Goal: Task Accomplishment & Management: Use online tool/utility

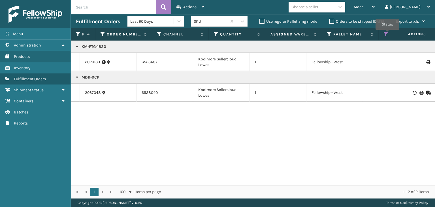
click at [385, 34] on icon at bounding box center [386, 34] width 5 height 5
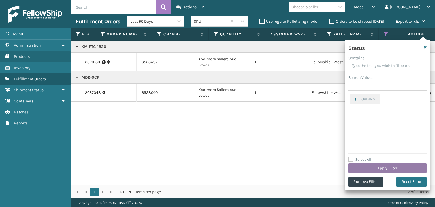
click at [384, 169] on button "Apply Filter" at bounding box center [388, 168] width 78 height 10
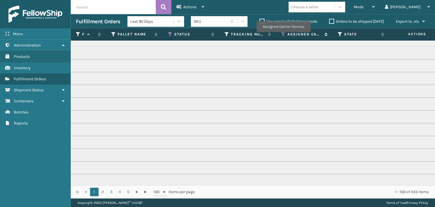
click at [283, 36] on icon at bounding box center [283, 34] width 5 height 5
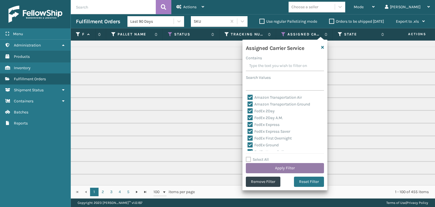
click at [277, 169] on button "Apply Filter" at bounding box center [285, 168] width 78 height 10
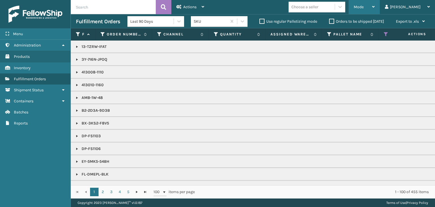
click at [375, 11] on div "Mode" at bounding box center [364, 7] width 21 height 14
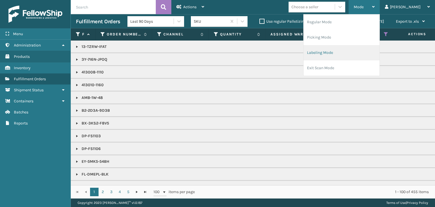
click at [372, 58] on li "Labeling Mode" at bounding box center [342, 52] width 76 height 15
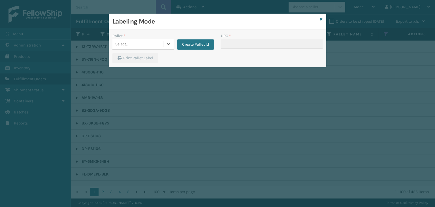
click at [135, 42] on div "Select..." at bounding box center [137, 43] width 51 height 9
click at [201, 47] on button "Create Pallet Id" at bounding box center [195, 44] width 37 height 10
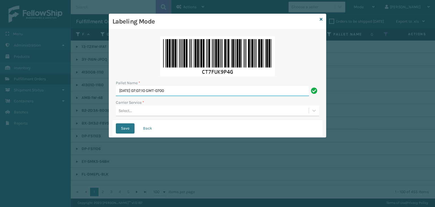
drag, startPoint x: 193, startPoint y: 90, endPoint x: 2, endPoint y: 69, distance: 191.7
click at [1, 68] on div "Labeling Mode Pallet Name * Thu Aug 28 2025 07:07:10 GMT-0700 Carrier Service *…" at bounding box center [217, 103] width 435 height 207
paste input "MTRZ565532"
type input "MTRZ565532"
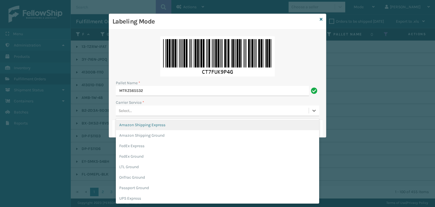
click at [151, 110] on div "Select..." at bounding box center [212, 110] width 193 height 9
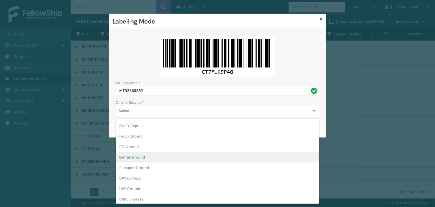
scroll to position [28, 0]
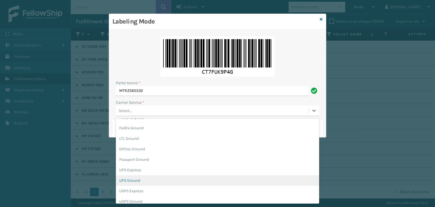
drag, startPoint x: 161, startPoint y: 182, endPoint x: 156, endPoint y: 166, distance: 16.2
click at [161, 181] on div "UPS Ground" at bounding box center [217, 180] width 203 height 10
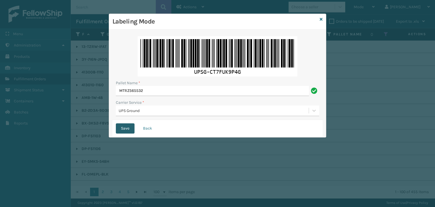
click at [128, 130] on button "Save" at bounding box center [125, 128] width 19 height 10
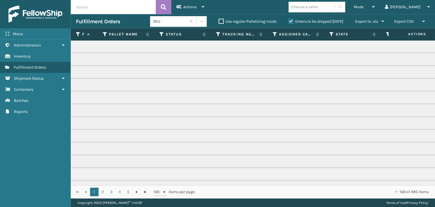
scroll to position [0, 158]
drag, startPoint x: 237, startPoint y: 185, endPoint x: 312, endPoint y: 185, distance: 75.1
click at [312, 185] on div "1 2 3 4 5 1 2 3 4 5 100 items per page 1 - 100 of 495 items" at bounding box center [253, 191] width 364 height 13
click at [228, 35] on icon at bounding box center [228, 34] width 5 height 5
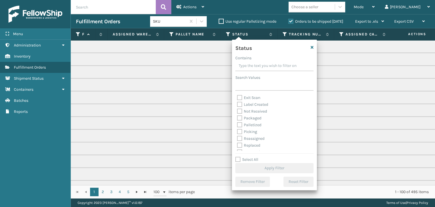
scroll to position [28, 0]
click at [249, 122] on label "Picking" at bounding box center [247, 123] width 20 height 5
click at [237, 122] on input "Picking" at bounding box center [237, 122] width 0 height 4
checkbox input "true"
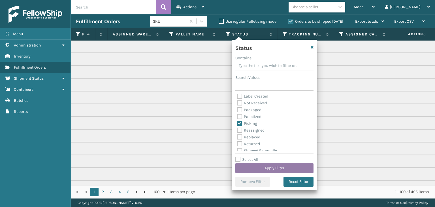
click at [266, 167] on button "Apply Filter" at bounding box center [274, 168] width 78 height 10
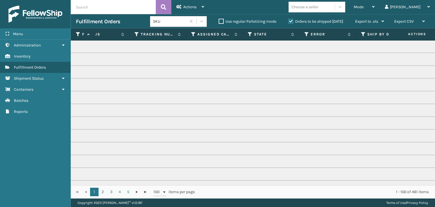
scroll to position [0, 307]
click at [192, 35] on icon at bounding box center [193, 34] width 5 height 5
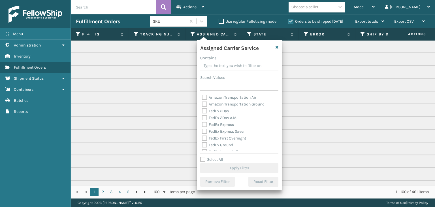
click at [216, 158] on label "Select All" at bounding box center [211, 159] width 23 height 5
click at [216, 157] on input "Select All" at bounding box center [242, 156] width 85 height 1
checkbox input "true"
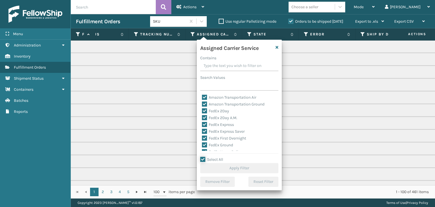
checkbox input "true"
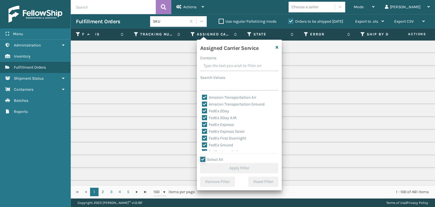
checkbox input "true"
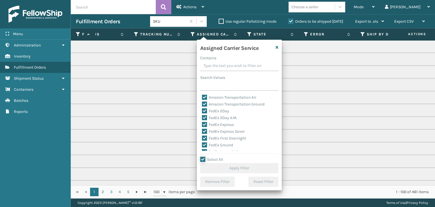
checkbox input "true"
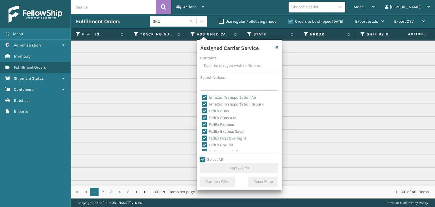
checkbox input "true"
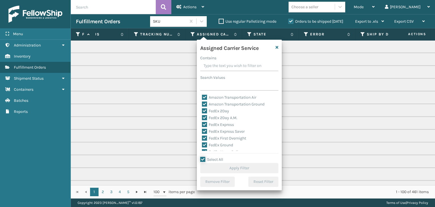
checkbox input "true"
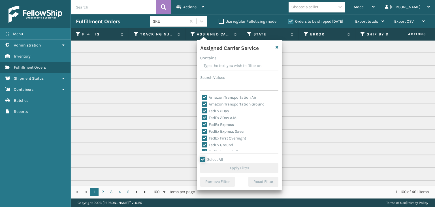
checkbox input "true"
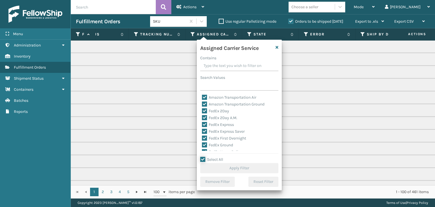
checkbox input "true"
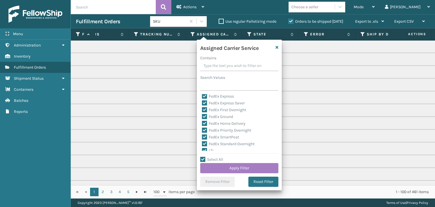
drag, startPoint x: 212, startPoint y: 150, endPoint x: 218, endPoint y: 156, distance: 8.6
click at [212, 150] on label "LTL" at bounding box center [208, 150] width 12 height 5
click at [202, 150] on input "LTL" at bounding box center [202, 149] width 0 height 4
checkbox input "false"
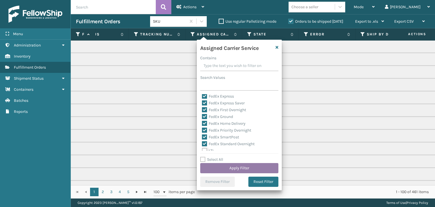
scroll to position [28, 0]
click at [233, 168] on button "Apply Filter" at bounding box center [239, 168] width 78 height 10
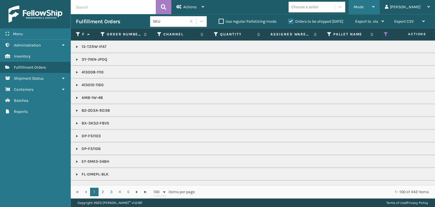
click at [375, 9] on div "Mode" at bounding box center [364, 7] width 21 height 14
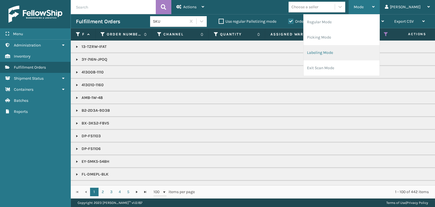
click at [358, 55] on li "Labeling Mode" at bounding box center [342, 52] width 76 height 15
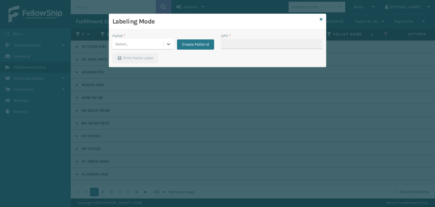
click at [146, 45] on div "Select..." at bounding box center [137, 43] width 51 height 9
click at [195, 44] on button "Create Pallet Id" at bounding box center [195, 44] width 37 height 10
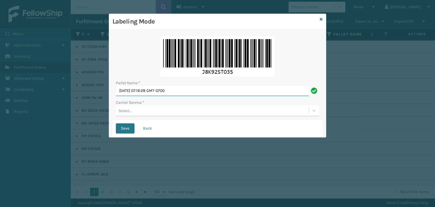
drag, startPoint x: 195, startPoint y: 91, endPoint x: 11, endPoint y: 75, distance: 184.3
click at [0, 77] on div "Labeling Mode Pallet Name * [DATE] 07:16:28 GMT-0700 Carrier Service * Select..…" at bounding box center [217, 103] width 435 height 207
paste input "FEDZ555432"
type input "FEDZ555432"
click at [133, 114] on div "Select..." at bounding box center [212, 110] width 193 height 9
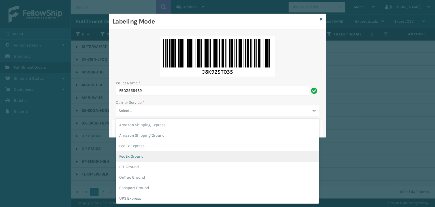
click at [141, 159] on div "FedEx Ground" at bounding box center [217, 156] width 203 height 10
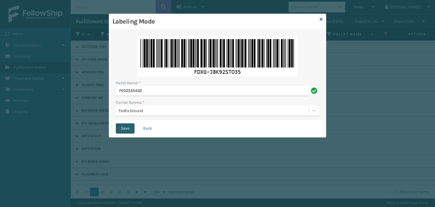
click at [124, 125] on button "Save" at bounding box center [125, 128] width 19 height 10
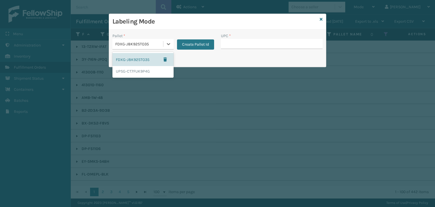
click at [137, 47] on div "FDXG-J8K92STO35" at bounding box center [137, 43] width 51 height 9
click at [142, 73] on div "UPSG-CT7FUK9P4G" at bounding box center [142, 71] width 61 height 10
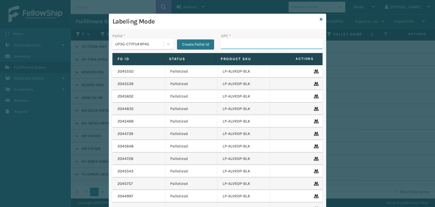
click at [232, 48] on input "UPC *" at bounding box center [272, 44] width 102 height 10
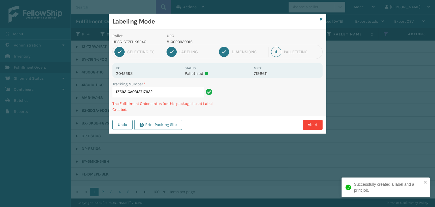
click at [177, 40] on p "810090930916" at bounding box center [209, 42] width 84 height 6
copy p "810090930916"
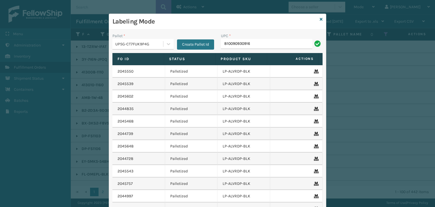
type input "810090930916"
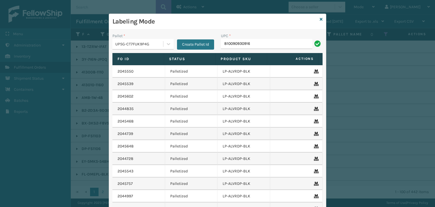
type input "810090930916"
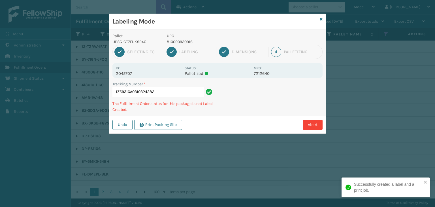
click at [177, 40] on p "810090930916" at bounding box center [209, 42] width 84 height 6
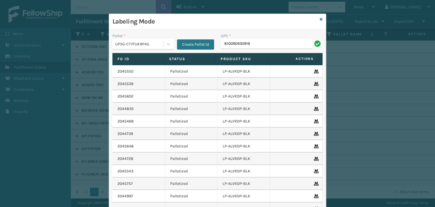
type input "810090930916"
click at [177, 40] on button "Create Pallet Id" at bounding box center [195, 44] width 37 height 10
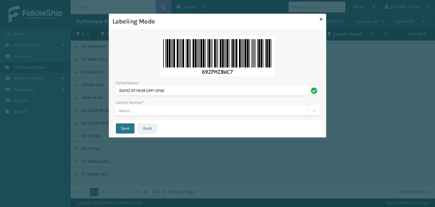
click at [148, 126] on button "Back" at bounding box center [147, 128] width 19 height 10
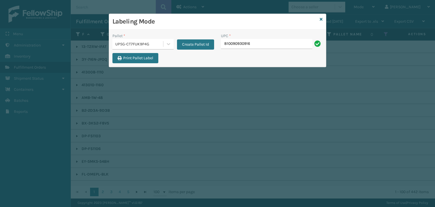
type input "810090930916"
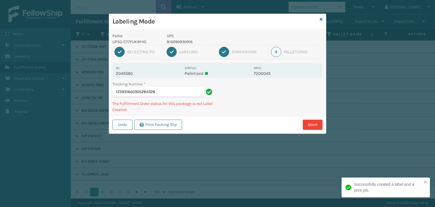
type input "1Z59316A0305284326810090930916"
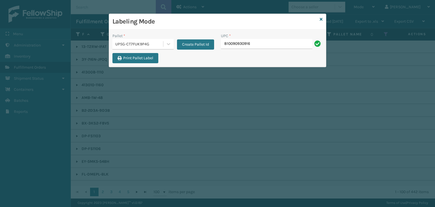
type input "810090930916"
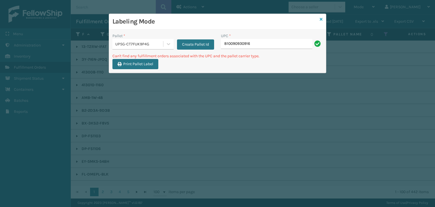
click at [321, 21] on icon at bounding box center [321, 19] width 3 height 4
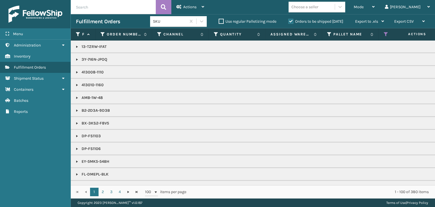
click at [318, 5] on div "Choose a seller" at bounding box center [305, 7] width 27 height 6
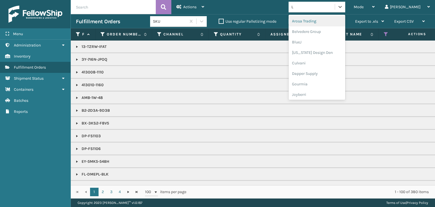
type input "LI"
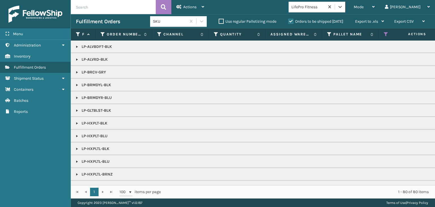
drag, startPoint x: 76, startPoint y: 60, endPoint x: 79, endPoint y: 61, distance: 3.6
click at [76, 60] on link at bounding box center [77, 59] width 5 height 5
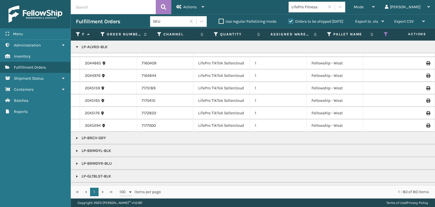
scroll to position [0, 0]
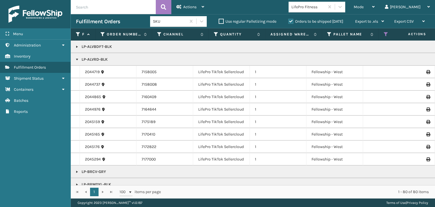
click at [384, 33] on icon at bounding box center [386, 34] width 5 height 5
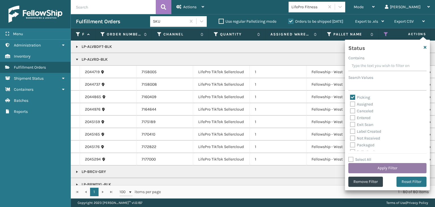
click at [377, 168] on button "Apply Filter" at bounding box center [388, 168] width 78 height 10
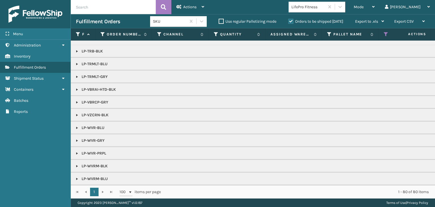
scroll to position [517, 0]
click at [375, 11] on div "Mode" at bounding box center [364, 7] width 21 height 14
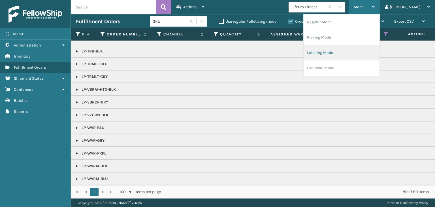
click at [377, 53] on li "Labeling Mode" at bounding box center [342, 52] width 76 height 15
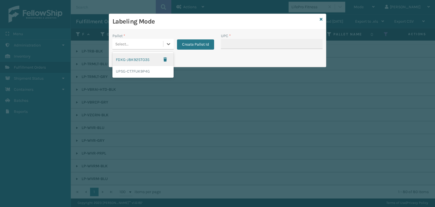
click at [116, 45] on div "Select..." at bounding box center [121, 44] width 13 height 6
click at [128, 72] on div "UPSG-CT7FUK9P4G" at bounding box center [142, 71] width 61 height 10
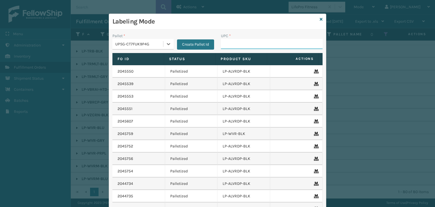
click at [234, 44] on input "UPC *" at bounding box center [272, 44] width 102 height 10
type input "8500645262"
type input "85006055"
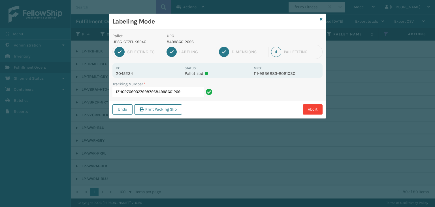
type input "1ZH0R7060327998796849986012696"
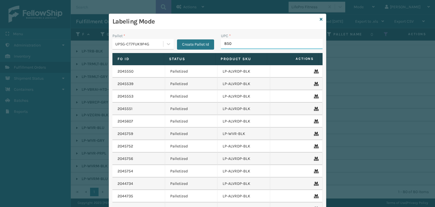
type input "8500"
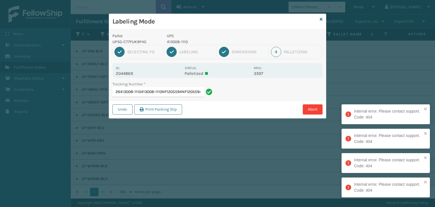
type input "1ZH0R7060316687526413008-1110413008-1110NF1205594NF1205594413008-1110"
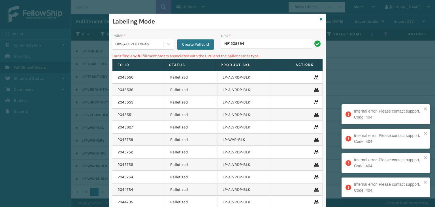
drag, startPoint x: 287, startPoint y: 41, endPoint x: 108, endPoint y: 133, distance: 201.0
click at [88, 67] on div "Labeling Mode Pallet * UPSG-CT7FUK9P4G Create Pallet Id UPC * NF1205594 Can't f…" at bounding box center [217, 103] width 435 height 207
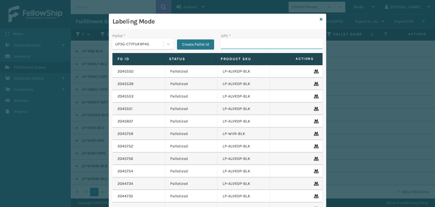
type input "M"
type input "KM-PHR-45C"
type input "KM-MOTSC-16BSS"
type input "KM-MD-1SS"
type input "810164501138"
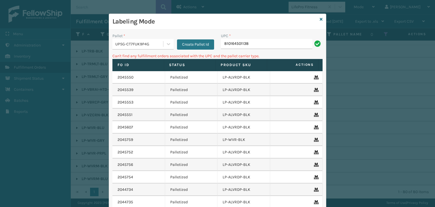
drag, startPoint x: 258, startPoint y: 45, endPoint x: 78, endPoint y: 41, distance: 180.0
click at [78, 41] on div "Labeling Mode Pallet * UPSG-CT7FUK9P4G Create Pallet Id UPC * 810164501138 Can'…" at bounding box center [217, 103] width 435 height 207
type input "810164501158"
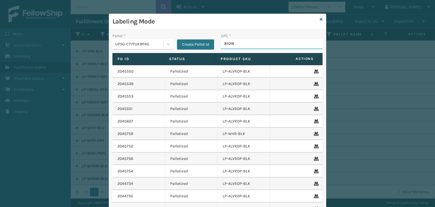
type input "810164"
click at [320, 21] on icon at bounding box center [321, 19] width 3 height 4
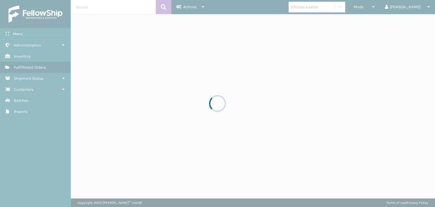
click at [333, 10] on div at bounding box center [217, 103] width 435 height 207
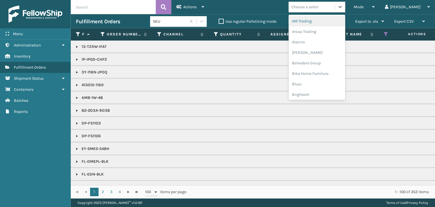
click at [333, 10] on div "Choose a seller" at bounding box center [312, 6] width 46 height 9
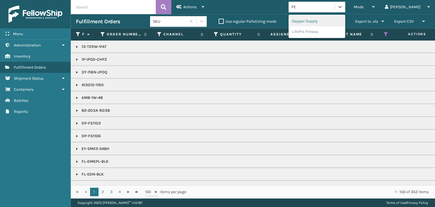
type input "PET"
click at [324, 20] on div "Petcove" at bounding box center [317, 21] width 57 height 10
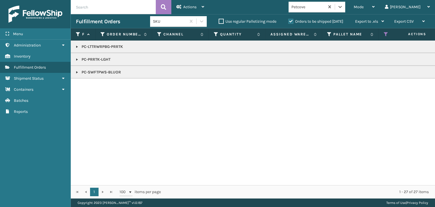
drag, startPoint x: 77, startPoint y: 58, endPoint x: 85, endPoint y: 56, distance: 8.4
click at [77, 58] on link at bounding box center [77, 59] width 5 height 5
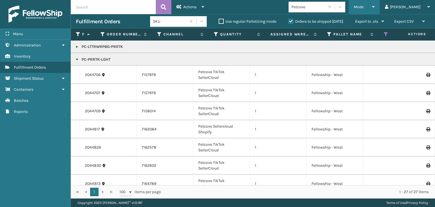
click at [374, 5] on div "Mode Regular Mode Picking Mode Labeling Mode Exit Scan Mode" at bounding box center [364, 7] width 31 height 14
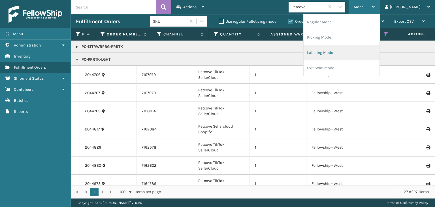
click at [366, 57] on li "Labeling Mode" at bounding box center [342, 52] width 76 height 15
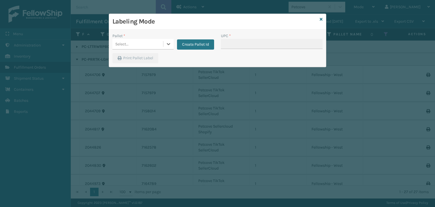
click at [158, 42] on div "Select..." at bounding box center [137, 43] width 51 height 9
click at [149, 68] on div "UPSG-CT7FUK9P4G" at bounding box center [142, 68] width 61 height 10
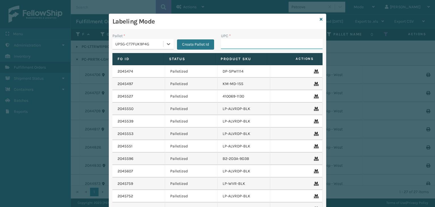
click at [233, 42] on input "UPC *" at bounding box center [272, 44] width 102 height 10
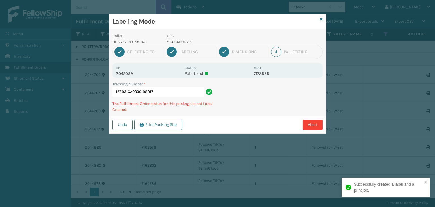
click at [173, 39] on p "810164501035" at bounding box center [209, 42] width 84 height 6
copy p "810164501035"
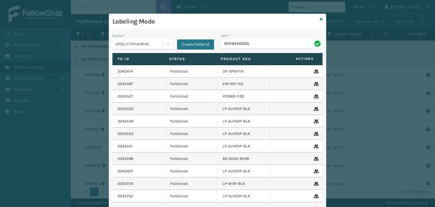
type input "810164501035"
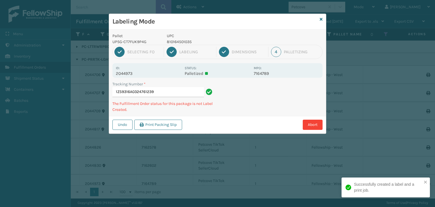
type input "1Z59316A0324761239810164501035"
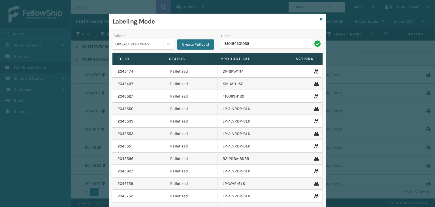
type input "810164501035"
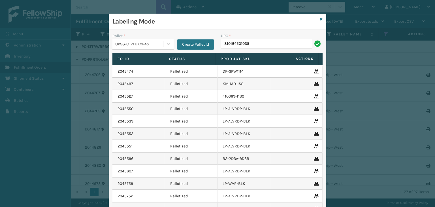
type input "810164501035"
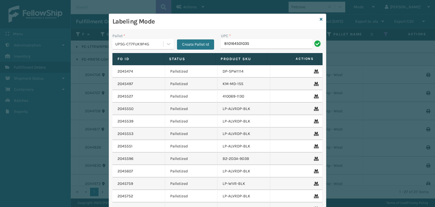
type input "810164501035"
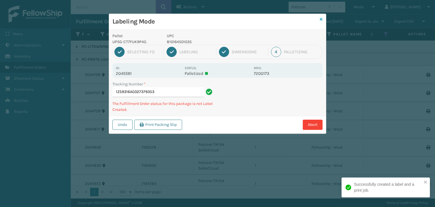
click at [321, 19] on icon at bounding box center [321, 19] width 3 height 4
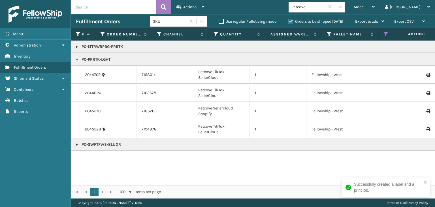
click at [76, 46] on link at bounding box center [77, 46] width 5 height 5
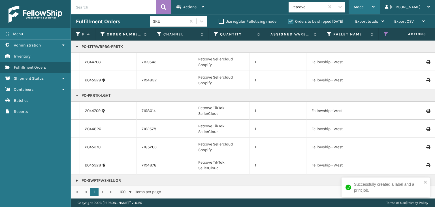
click at [372, 10] on div "Mode Regular Mode Picking Mode Labeling Mode Exit Scan Mode" at bounding box center [364, 7] width 31 height 14
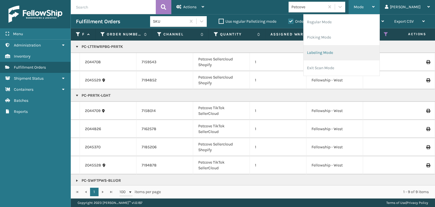
click at [366, 46] on li "Labeling Mode" at bounding box center [342, 52] width 76 height 15
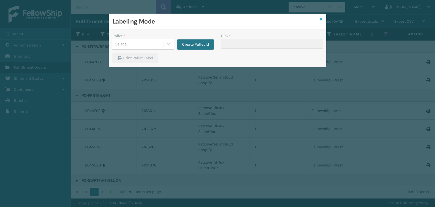
drag, startPoint x: 320, startPoint y: 20, endPoint x: 318, endPoint y: 27, distance: 8.2
click at [320, 20] on icon at bounding box center [321, 19] width 3 height 4
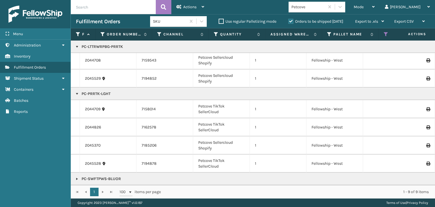
click at [76, 177] on link at bounding box center [77, 179] width 5 height 5
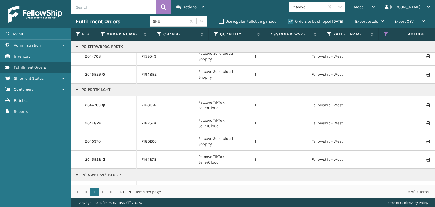
scroll to position [60, 0]
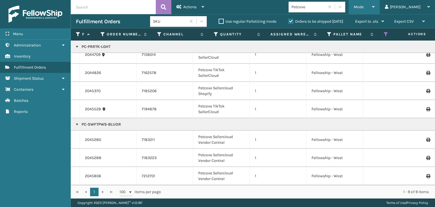
drag, startPoint x: 386, startPoint y: 7, endPoint x: 382, endPoint y: 17, distance: 11.2
click at [375, 7] on div "Mode" at bounding box center [364, 7] width 21 height 14
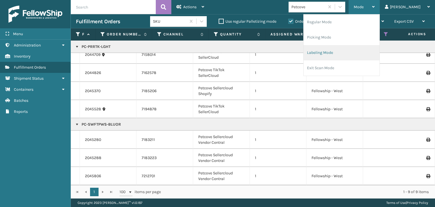
click at [362, 48] on li "Labeling Mode" at bounding box center [342, 52] width 76 height 15
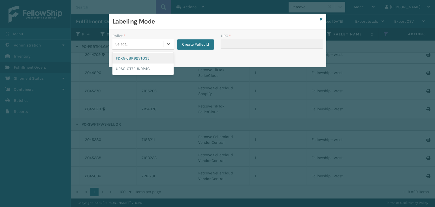
click at [152, 45] on div "Select..." at bounding box center [137, 43] width 51 height 9
click at [152, 69] on div "UPSG-CT7FUK9P4G" at bounding box center [142, 68] width 61 height 10
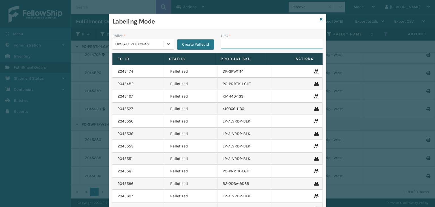
click at [247, 45] on input "UPC *" at bounding box center [272, 44] width 102 height 10
paste input "810164501035"
type input "810164501035"
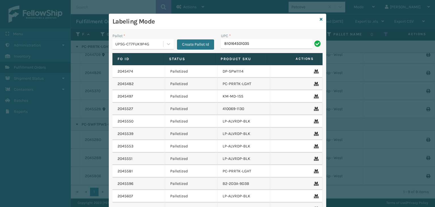
type input "810164501035"
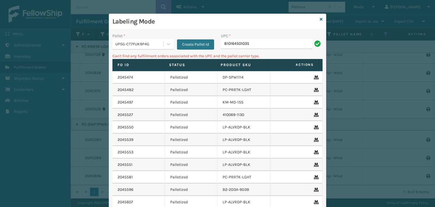
click at [317, 20] on div "Labeling Mode" at bounding box center [217, 22] width 217 height 16
click at [320, 19] on icon at bounding box center [321, 19] width 3 height 4
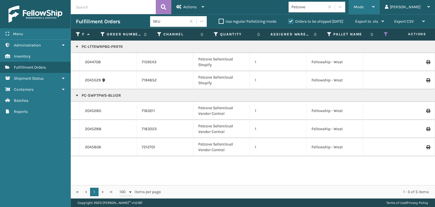
click at [375, 4] on div "Mode" at bounding box center [364, 7] width 21 height 14
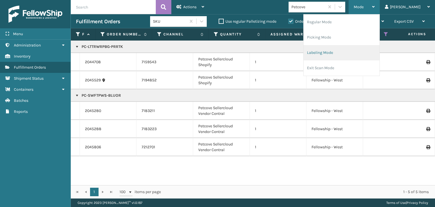
click at [327, 58] on li "Labeling Mode" at bounding box center [342, 52] width 76 height 15
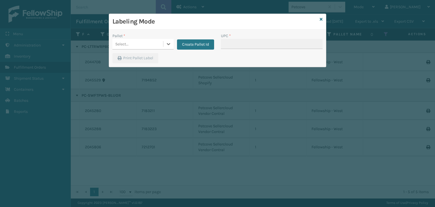
click at [154, 43] on div "Labeling Mode Pallet * 0 results available. Select is focused ,type to refine l…" at bounding box center [217, 103] width 435 height 207
click at [153, 42] on div "Select..." at bounding box center [137, 43] width 51 height 9
click at [148, 69] on div "UPSG-CT7FUK9P4G" at bounding box center [142, 68] width 61 height 10
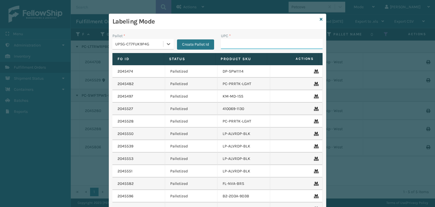
click at [224, 46] on input "UPC *" at bounding box center [272, 44] width 102 height 10
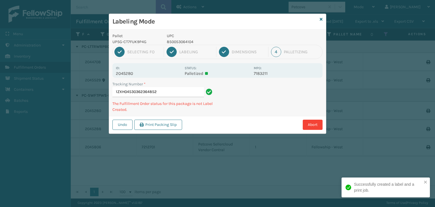
click at [173, 41] on p "850053064104" at bounding box center [209, 42] width 84 height 6
copy p "850053064104"
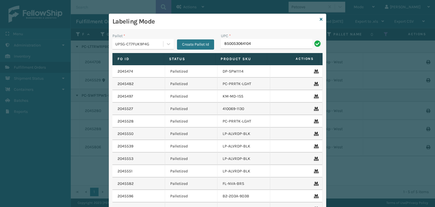
type input "850053064104"
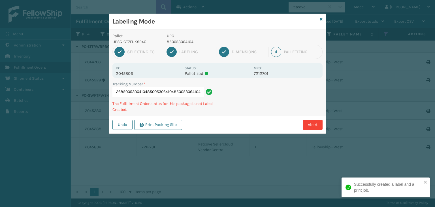
type input "1ZXH04530335332026850053064104850053064104850053064104850053064104"
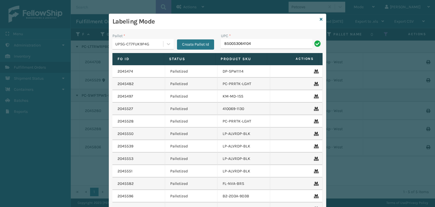
type input "850053064104"
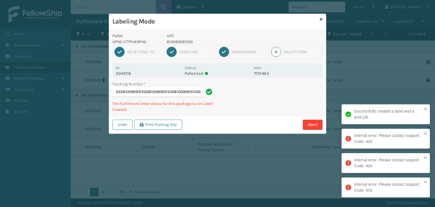
type input "1Z59316A0313803222810090931500810090931500810090931500810090931500"
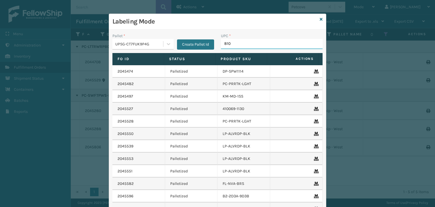
type input "8100"
type input "81"
type input "81009"
type input "8100909323"
type input "8100909"
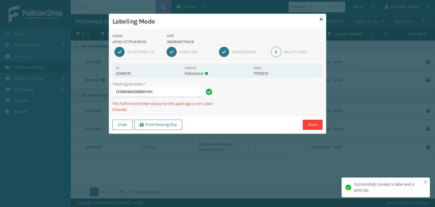
click at [188, 43] on p "068888779418" at bounding box center [209, 42] width 84 height 6
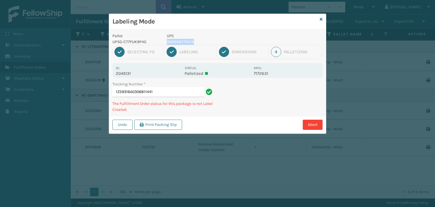
copy p "068888779418"
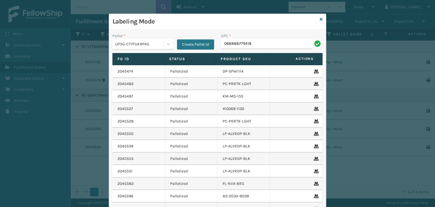
type input "068888779418"
click at [320, 19] on icon at bounding box center [321, 19] width 3 height 4
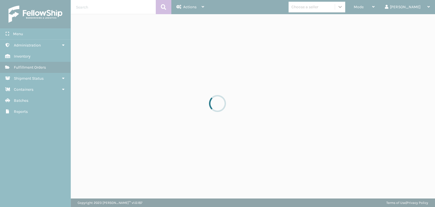
click at [324, 8] on div at bounding box center [217, 103] width 435 height 207
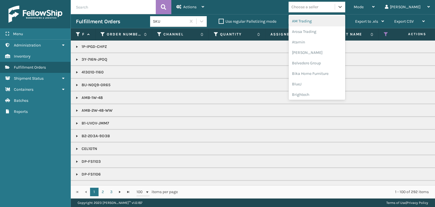
click at [318, 8] on div "Choose a seller" at bounding box center [305, 7] width 27 height 6
type input "LI"
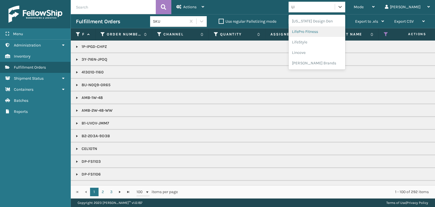
click at [332, 34] on div "LifePro Fitness" at bounding box center [317, 31] width 57 height 10
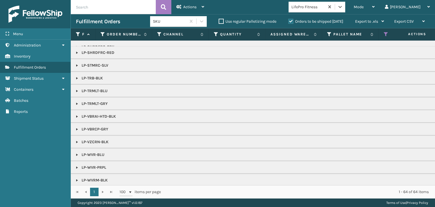
scroll to position [428, 0]
click at [375, 9] on div "Mode" at bounding box center [364, 7] width 21 height 14
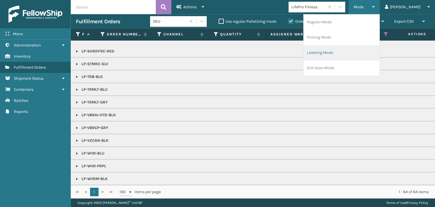
click at [349, 49] on li "Labeling Mode" at bounding box center [342, 52] width 76 height 15
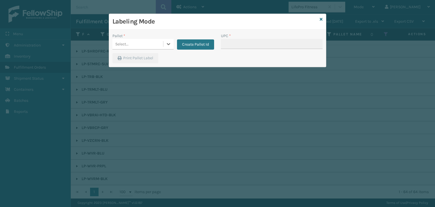
click at [141, 43] on div "Select..." at bounding box center [137, 43] width 51 height 9
click at [144, 69] on div "UPSG-CT7FUK9P4G" at bounding box center [142, 68] width 61 height 10
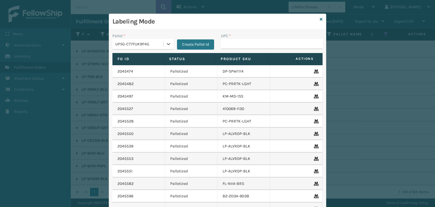
drag, startPoint x: 242, startPoint y: 38, endPoint x: 241, endPoint y: 44, distance: 6.0
click at [241, 43] on div "UPC *" at bounding box center [272, 41] width 102 height 16
click at [241, 44] on input "UPC *" at bounding box center [272, 44] width 102 height 10
type input "850"
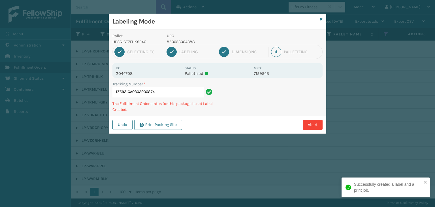
click at [181, 38] on p "UPC" at bounding box center [209, 36] width 84 height 6
click at [183, 40] on p "850053064388" at bounding box center [209, 42] width 84 height 6
copy p "850053064388"
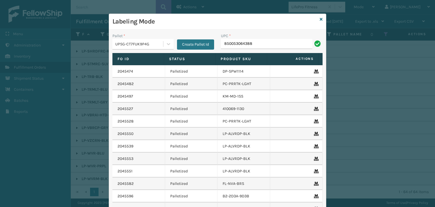
type input "850053064388"
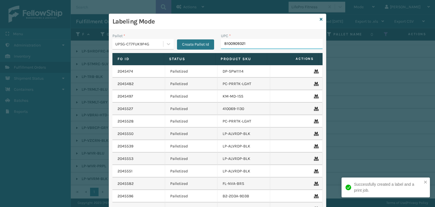
type input "81009093219"
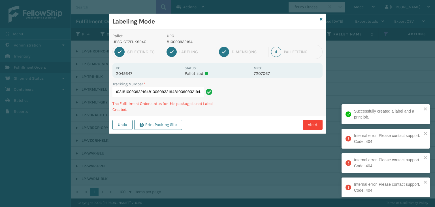
type input "1Z59316A0319409031810090932194810090932194810090932194810090932194"
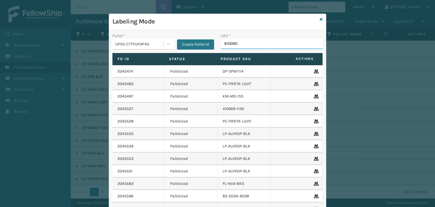
type input "8100909"
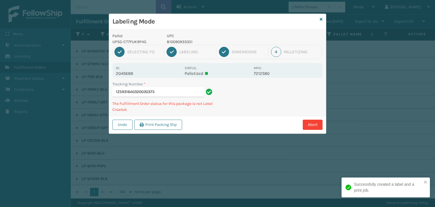
click at [190, 39] on p "810090933351" at bounding box center [209, 42] width 84 height 6
click at [189, 39] on p "810090933351" at bounding box center [209, 42] width 84 height 6
copy p "810090933351"
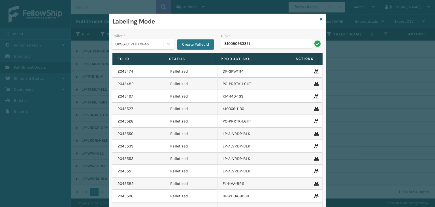
type input "810090933351"
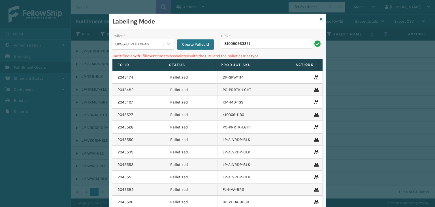
drag, startPoint x: 260, startPoint y: 45, endPoint x: 83, endPoint y: 31, distance: 176.8
click at [83, 31] on div "Labeling Mode Pallet * UPSG-CT7FUK9P4G Create Pallet Id UPC * 810090933351 Can'…" at bounding box center [217, 103] width 435 height 207
drag, startPoint x: 259, startPoint y: 42, endPoint x: 73, endPoint y: 64, distance: 187.7
click at [73, 64] on div "Labeling Mode Pallet * UPSG-CT7FUK9P4G Create Pallet Id UPC * 810090933351 Can'…" at bounding box center [217, 103] width 435 height 207
drag, startPoint x: 264, startPoint y: 45, endPoint x: 54, endPoint y: 43, distance: 209.7
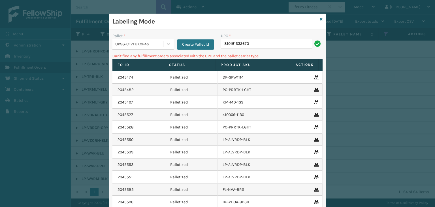
click at [54, 43] on div "Labeling Mode Pallet * UPSG-CT7FUK9P4G Create Pallet Id UPC * 810161332670 Can'…" at bounding box center [217, 103] width 435 height 207
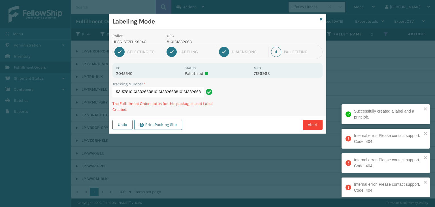
type input "1Z59316A0323153157810161332663810161332663810161332663810161332663"
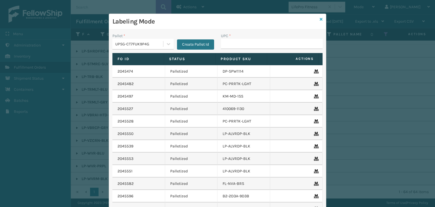
click at [320, 17] on icon at bounding box center [321, 19] width 3 height 4
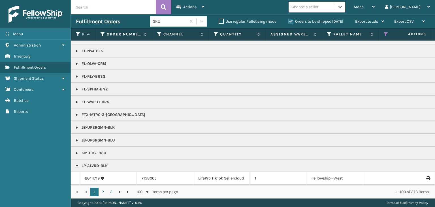
scroll to position [283, 0]
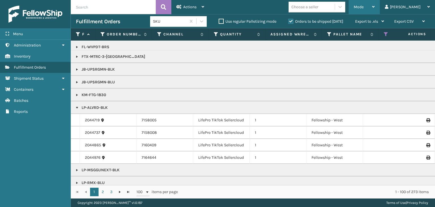
drag, startPoint x: 376, startPoint y: 9, endPoint x: 377, endPoint y: 18, distance: 9.4
click at [375, 9] on div "Mode" at bounding box center [364, 7] width 21 height 14
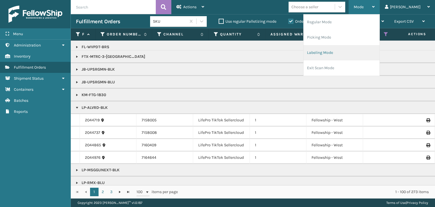
click at [358, 56] on li "Labeling Mode" at bounding box center [342, 52] width 76 height 15
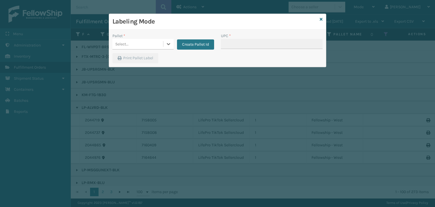
click at [133, 40] on div "Select..." at bounding box center [137, 43] width 51 height 9
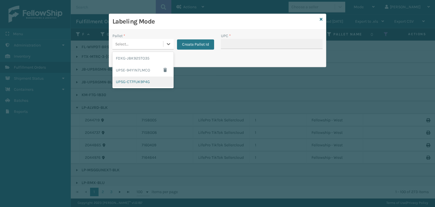
click at [143, 87] on div "FDXG-J8K92STO35 UPSE-94Y1N7LMCO UPSG-CT7FUK9P4G" at bounding box center [142, 70] width 61 height 36
click at [138, 84] on div "UPSG-CT7FUK9P4G" at bounding box center [142, 82] width 61 height 10
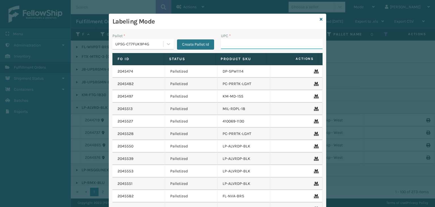
click at [230, 46] on input "UPC *" at bounding box center [272, 44] width 102 height 10
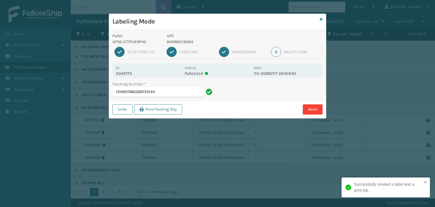
click at [177, 39] on p "840985118204" at bounding box center [209, 42] width 84 height 6
copy p "840985118204"
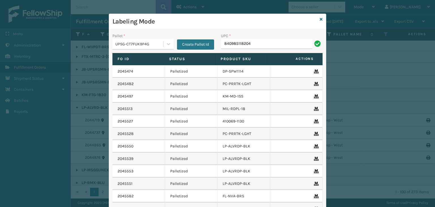
type input "840985118204"
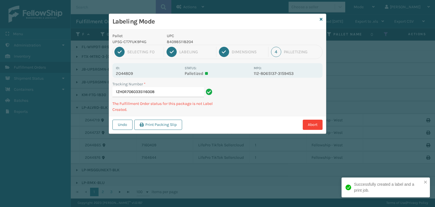
type input "1ZH0R7060335116008840985118204"
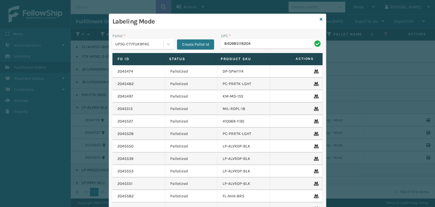
type input "840985118204"
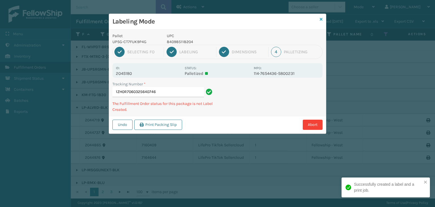
click at [322, 20] on icon at bounding box center [321, 19] width 3 height 4
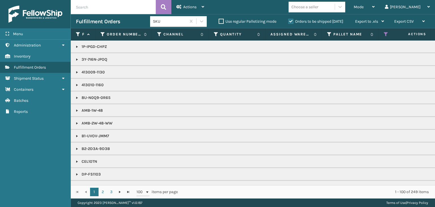
click at [301, 20] on label "Orders to be shipped [DATE]" at bounding box center [315, 21] width 55 height 5
click at [289, 20] on input "Orders to be shipped [DATE]" at bounding box center [288, 20] width 0 height 4
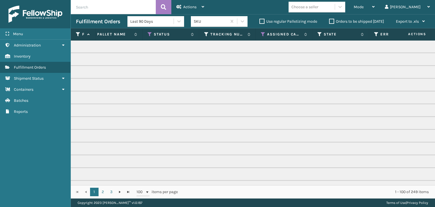
scroll to position [0, 243]
click at [375, 6] on div "Mode" at bounding box center [364, 7] width 21 height 14
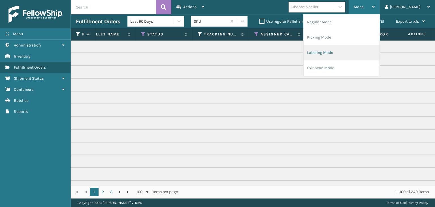
click at [366, 54] on li "Labeling Mode" at bounding box center [342, 52] width 76 height 15
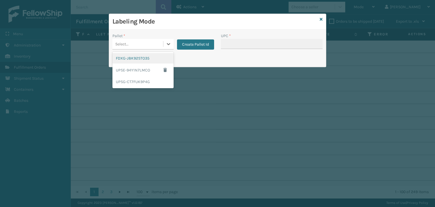
click at [146, 46] on div "Select..." at bounding box center [137, 43] width 51 height 9
click at [155, 80] on div "UPSG-CT7FUK9P4G" at bounding box center [142, 82] width 61 height 10
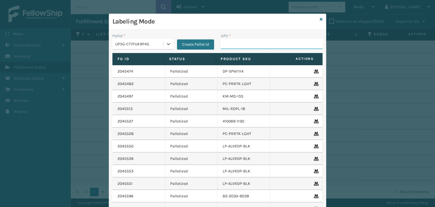
click at [242, 47] on input "UPC *" at bounding box center [272, 44] width 102 height 10
type input "81016"
type input "8100909"
type input "LP-STMRC-SLV"
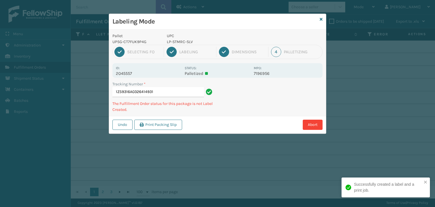
click at [181, 44] on p "LP-STMRC-SLV" at bounding box center [209, 42] width 84 height 6
click at [180, 43] on p "LP-STMRC-SLV" at bounding box center [209, 42] width 84 height 6
copy p "LP-STMRC-SLV"
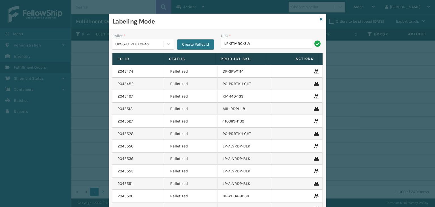
type input "LP-STMRC-SLV"
type input "0688880056"
type input "81016133"
click at [320, 20] on icon at bounding box center [321, 19] width 3 height 4
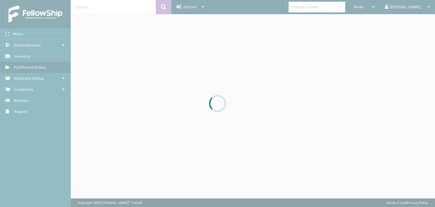
click at [334, 8] on div at bounding box center [217, 103] width 435 height 207
click at [335, 6] on div at bounding box center [217, 103] width 435 height 207
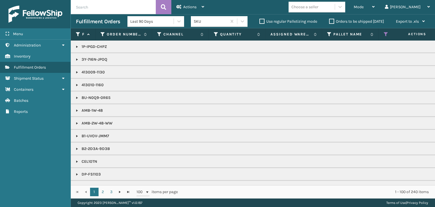
click at [318, 6] on div "Choose a seller" at bounding box center [305, 7] width 27 height 6
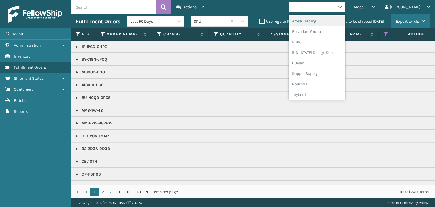
type input "LI"
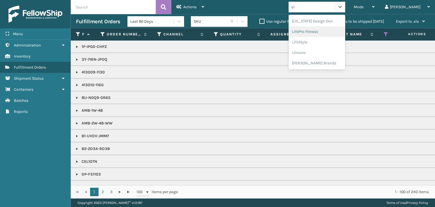
click at [335, 27] on div "LifePro Fitness" at bounding box center [317, 31] width 57 height 10
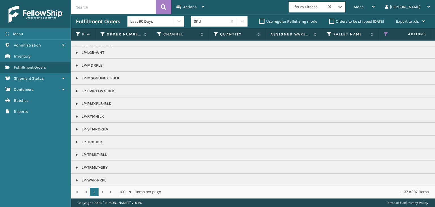
scroll to position [175, 0]
drag, startPoint x: 375, startPoint y: 7, endPoint x: 380, endPoint y: 17, distance: 11.0
click at [364, 9] on span "Mode" at bounding box center [359, 7] width 10 height 5
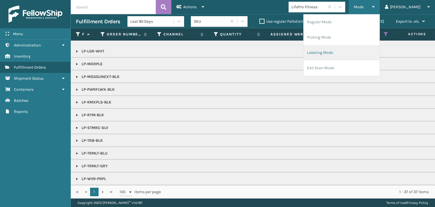
click at [372, 50] on li "Labeling Mode" at bounding box center [342, 52] width 76 height 15
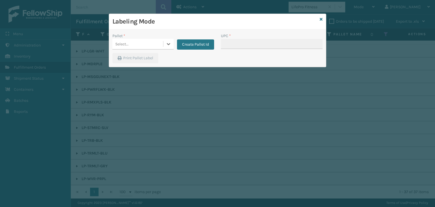
drag, startPoint x: 127, startPoint y: 45, endPoint x: 136, endPoint y: 51, distance: 11.2
click at [128, 46] on div "Select..." at bounding box center [121, 44] width 13 height 6
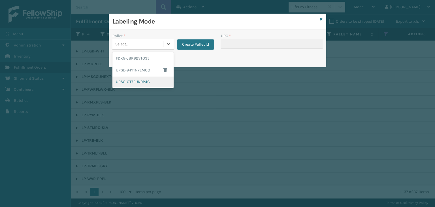
click at [134, 82] on div "UPSG-CT7FUK9P4G" at bounding box center [142, 82] width 61 height 10
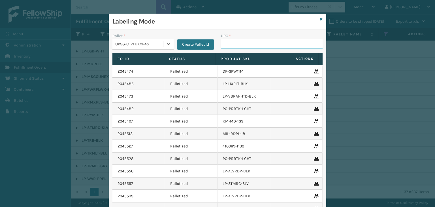
click at [223, 46] on input "UPC *" at bounding box center [272, 44] width 102 height 10
type input "LP-MSGGUNEXT-BLK"
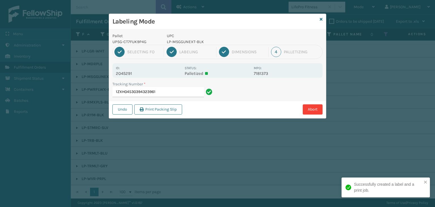
drag, startPoint x: 193, startPoint y: 40, endPoint x: 197, endPoint y: 42, distance: 4.8
click at [194, 40] on p "LP-MSGGUNEXT-BLK" at bounding box center [209, 42] width 84 height 6
click at [198, 42] on p "LP-MSGGUNEXT-BLK" at bounding box center [209, 42] width 84 height 6
click at [199, 44] on p "LP-MSGGUNEXT-BLK" at bounding box center [209, 42] width 84 height 6
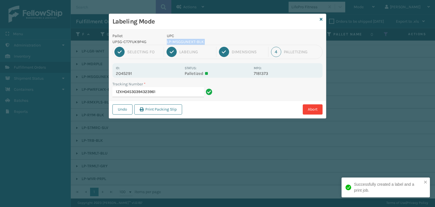
click at [199, 44] on p "LP-MSGGUNEXT-BLK" at bounding box center [209, 42] width 84 height 6
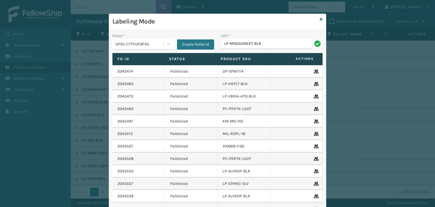
type input "LP-MSGGUNEXT-BLK"
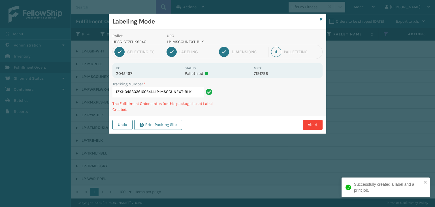
type input "1ZXH04530361605414LP-MSGGUNEXT-BLKLP-MSGGUNEXT-BLK"
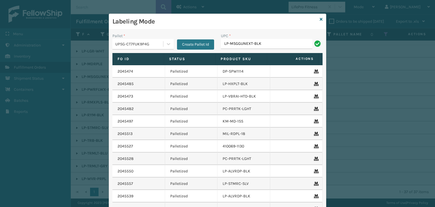
type input "LP-MSGGUNEXT-BLK"
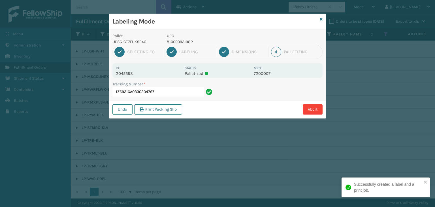
click at [178, 37] on p "UPC" at bounding box center [209, 36] width 84 height 6
click at [180, 39] on p "810090931982" at bounding box center [209, 42] width 84 height 6
copy p "810090931982"
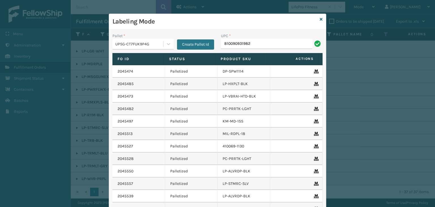
type input "810090931982"
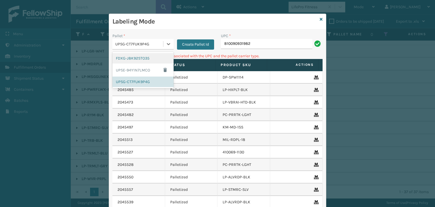
drag, startPoint x: 128, startPoint y: 41, endPoint x: 141, endPoint y: 78, distance: 39.2
click at [128, 41] on div "UPSG-CT7FUK9P4G" at bounding box center [139, 44] width 48 height 6
click at [136, 68] on div "UPSE-94Y1N7LMCO" at bounding box center [142, 69] width 61 height 13
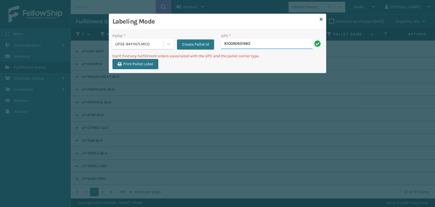
click at [262, 48] on input "810090931982" at bounding box center [267, 44] width 92 height 10
click at [137, 49] on div "UPSE-94Y1N7LMCO" at bounding box center [142, 44] width 61 height 11
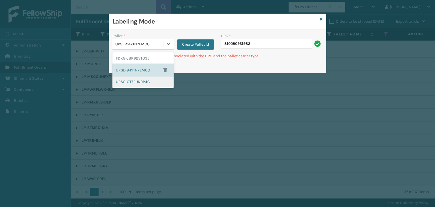
click at [131, 82] on div "UPSG-CT7FUK9P4G" at bounding box center [142, 82] width 61 height 10
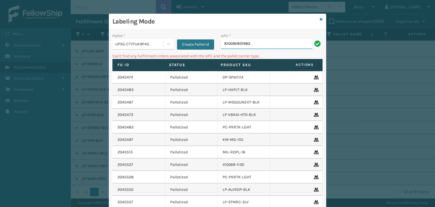
drag, startPoint x: 275, startPoint y: 40, endPoint x: 127, endPoint y: 94, distance: 157.6
click at [104, 54] on div "Labeling Mode Pallet * UPSG-CT7FUK9P4G Create Pallet Id UPC * 810090931982 Can'…" at bounding box center [217, 103] width 435 height 207
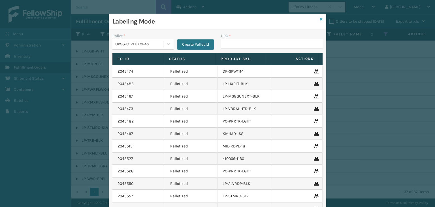
click at [320, 21] on icon at bounding box center [321, 19] width 3 height 4
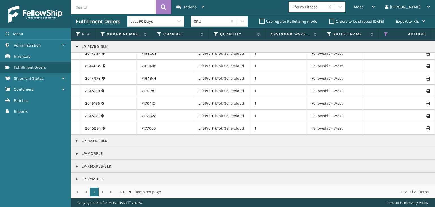
scroll to position [35, 0]
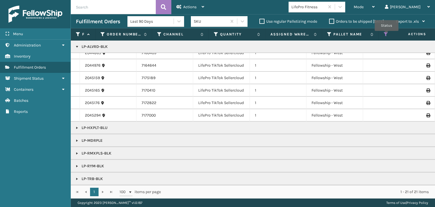
click at [387, 35] on icon at bounding box center [386, 34] width 5 height 5
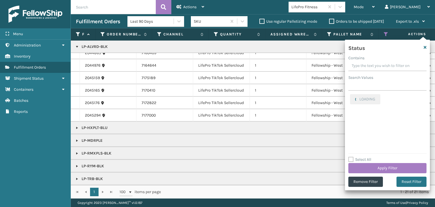
click at [384, 161] on div "Select All Apply Filter" at bounding box center [388, 164] width 78 height 17
click at [384, 167] on button "Apply Filter" at bounding box center [388, 168] width 78 height 10
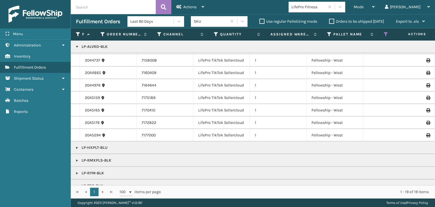
scroll to position [22, 0]
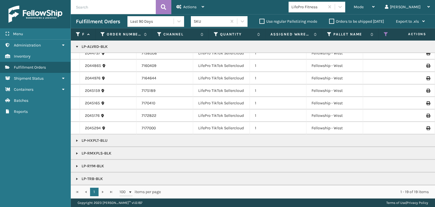
click at [78, 177] on link at bounding box center [77, 179] width 5 height 5
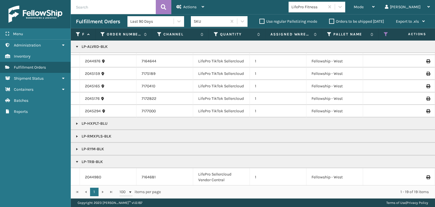
scroll to position [77, 0]
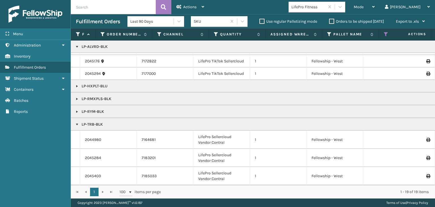
click at [387, 34] on icon at bounding box center [386, 34] width 5 height 5
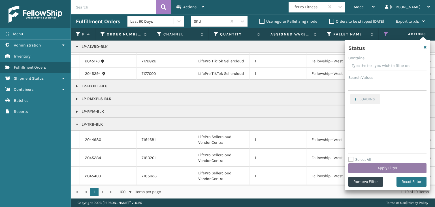
click at [364, 164] on button "Apply Filter" at bounding box center [388, 168] width 78 height 10
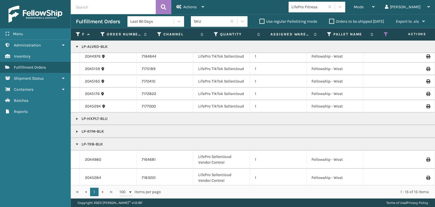
scroll to position [64, 0]
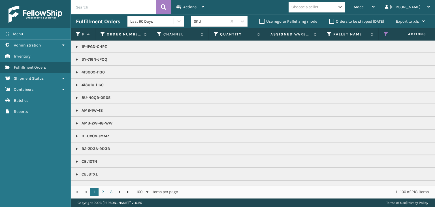
click at [318, 5] on div "Choose a seller" at bounding box center [305, 7] width 27 height 6
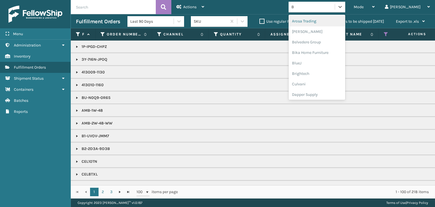
type input "BR"
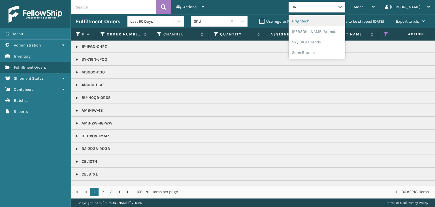
click at [345, 19] on div "Brightech" at bounding box center [317, 21] width 57 height 10
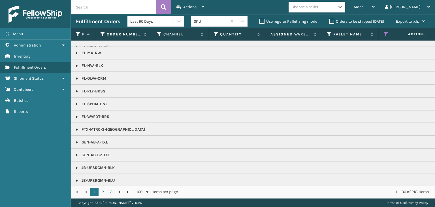
scroll to position [283, 0]
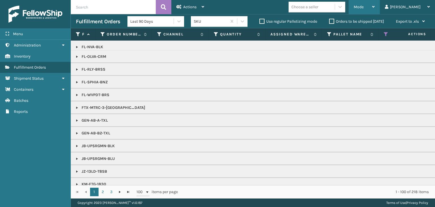
click at [375, 10] on div "Mode" at bounding box center [364, 7] width 21 height 14
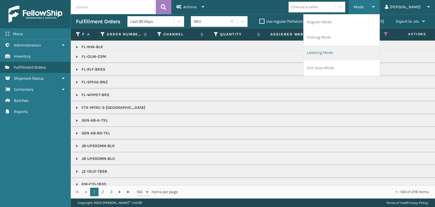
click at [345, 52] on li "Labeling Mode" at bounding box center [342, 52] width 76 height 15
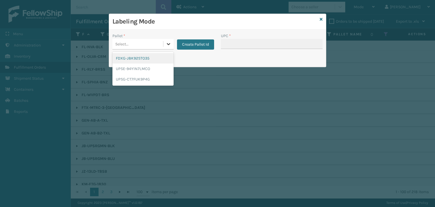
click at [166, 39] on div at bounding box center [168, 44] width 10 height 10
click at [144, 60] on div "FDXG-J8K92STO35" at bounding box center [142, 58] width 61 height 10
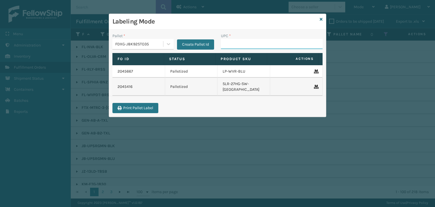
click at [248, 45] on input "UPC *" at bounding box center [272, 44] width 102 height 10
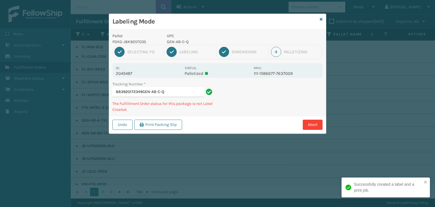
type input "883920172349GEN-AB-C-Q"
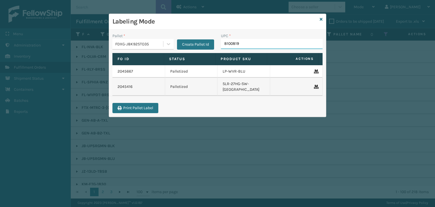
type input "81008196"
click at [320, 18] on icon at bounding box center [321, 19] width 3 height 4
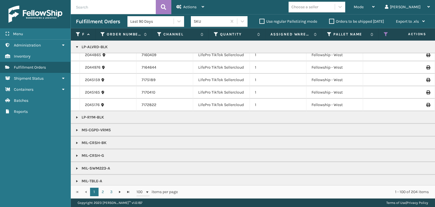
scroll to position [538, 0]
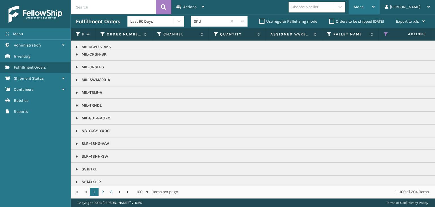
click at [375, 6] on div "Mode" at bounding box center [364, 7] width 21 height 14
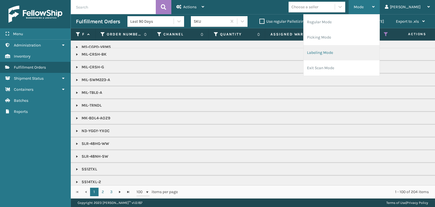
click at [362, 50] on li "Labeling Mode" at bounding box center [342, 52] width 76 height 15
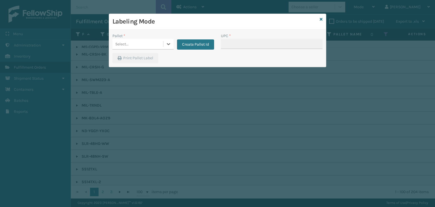
click at [142, 43] on div "Select..." at bounding box center [137, 43] width 51 height 9
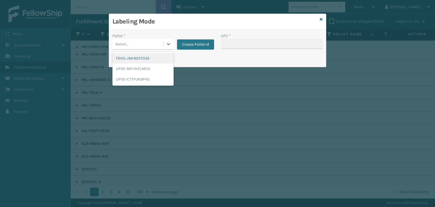
click at [144, 56] on div "FDXG-J8K92STO35" at bounding box center [142, 58] width 61 height 10
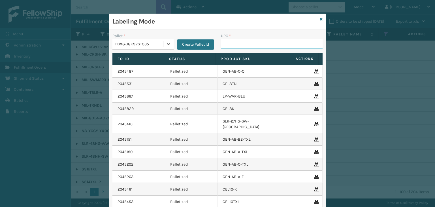
click at [239, 42] on input "UPC *" at bounding box center [272, 44] width 102 height 10
type input "8100"
type input "850"
click at [320, 18] on icon at bounding box center [321, 19] width 3 height 4
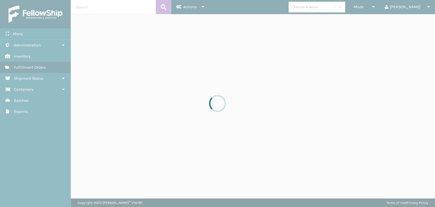
click at [329, 9] on div at bounding box center [217, 103] width 435 height 207
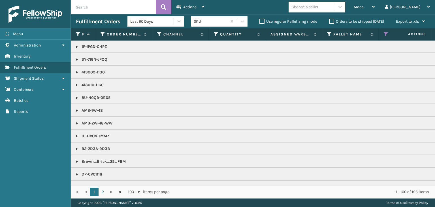
click at [318, 9] on div "Choose a seller" at bounding box center [305, 7] width 27 height 6
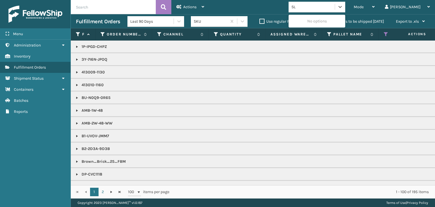
type input "SLE"
click at [327, 20] on div "SleepGeekz" at bounding box center [317, 21] width 57 height 10
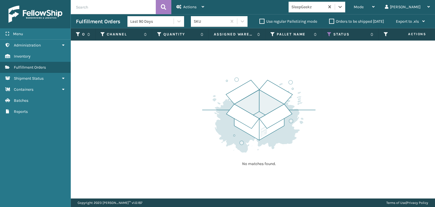
click at [325, 9] on div "SleepGeekz" at bounding box center [309, 7] width 34 height 6
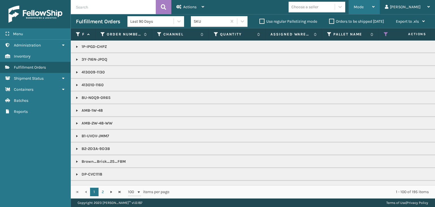
click at [375, 1] on div "Mode" at bounding box center [364, 7] width 21 height 14
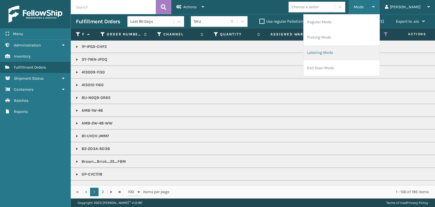
click at [335, 55] on li "Labeling Mode" at bounding box center [342, 52] width 76 height 15
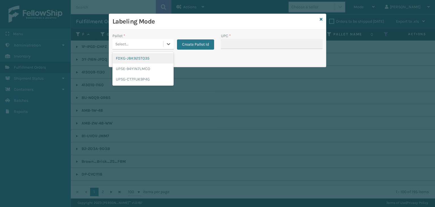
click at [140, 41] on div "Select..." at bounding box center [137, 43] width 51 height 9
click at [118, 58] on div "FDXG-J8K92STO35" at bounding box center [142, 58] width 61 height 10
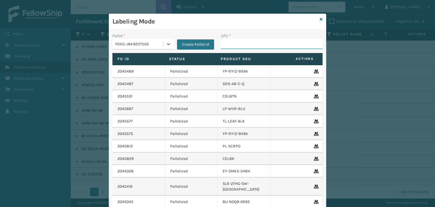
click at [232, 44] on input "UPC *" at bounding box center [272, 44] width 102 height 10
type input "849986009665"
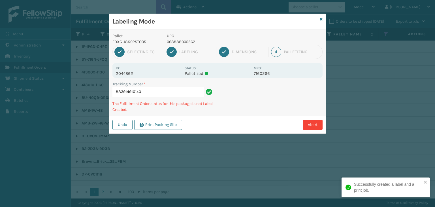
click at [185, 41] on p "068888005562" at bounding box center [209, 42] width 84 height 6
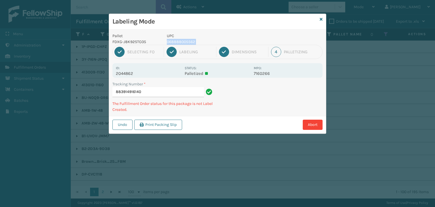
copy p "068888005562"
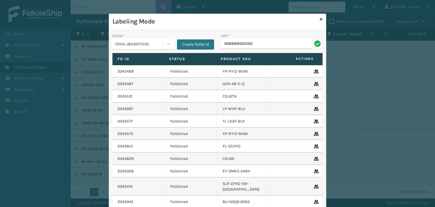
type input "068888005562"
click at [320, 19] on icon at bounding box center [321, 19] width 3 height 4
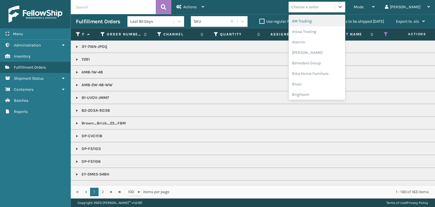
click at [325, 10] on div "Choose a seller" at bounding box center [312, 6] width 46 height 9
type input "FO"
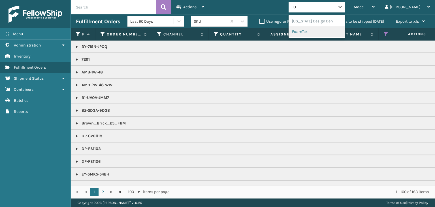
click at [321, 37] on div "FoamTex" at bounding box center [317, 31] width 57 height 10
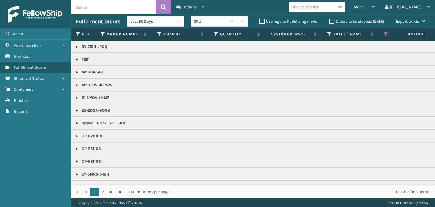
click at [318, 5] on div "Choose a seller" at bounding box center [305, 7] width 27 height 6
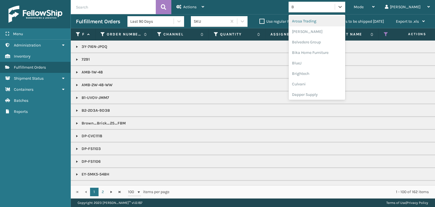
type input "BR"
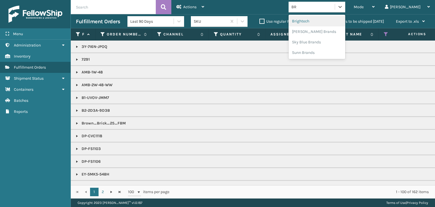
click at [332, 20] on div "Brightech" at bounding box center [317, 21] width 57 height 10
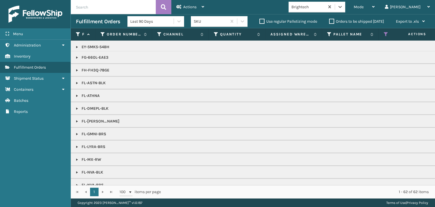
scroll to position [57, 0]
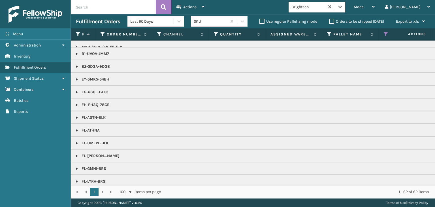
click at [78, 78] on link at bounding box center [77, 79] width 5 height 5
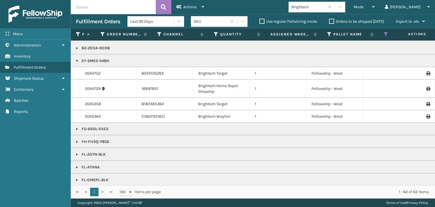
scroll to position [85, 0]
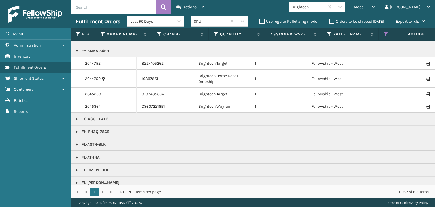
click at [384, 33] on icon at bounding box center [386, 34] width 5 height 5
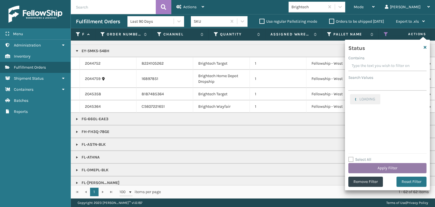
click at [400, 170] on button "Apply Filter" at bounding box center [388, 168] width 78 height 10
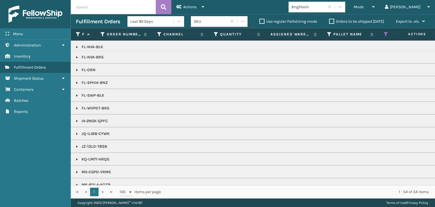
scroll to position [227, 0]
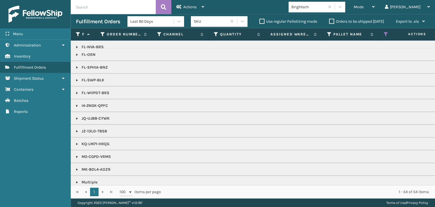
drag, startPoint x: 77, startPoint y: 65, endPoint x: 86, endPoint y: 65, distance: 8.8
click at [77, 65] on link at bounding box center [77, 67] width 5 height 5
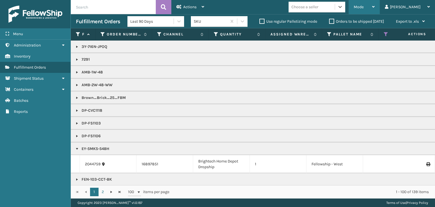
click at [375, 2] on div "Mode" at bounding box center [364, 7] width 21 height 14
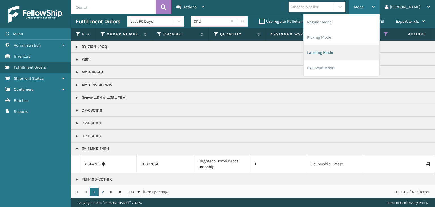
click at [364, 49] on li "Labeling Mode" at bounding box center [342, 52] width 76 height 15
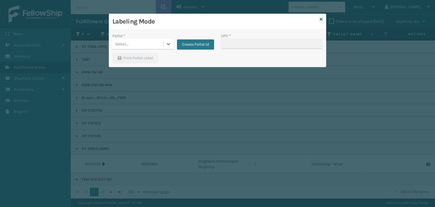
click at [146, 44] on div "Select..." at bounding box center [137, 43] width 51 height 9
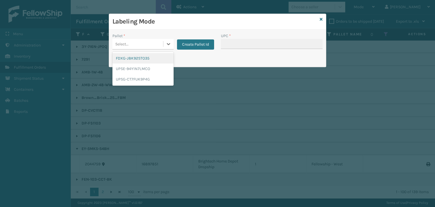
click at [143, 59] on div "FDXG-J8K92STO35" at bounding box center [142, 58] width 61 height 10
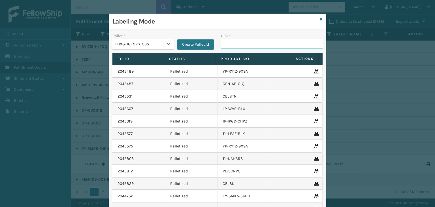
click at [231, 39] on input "UPC *" at bounding box center [272, 44] width 102 height 10
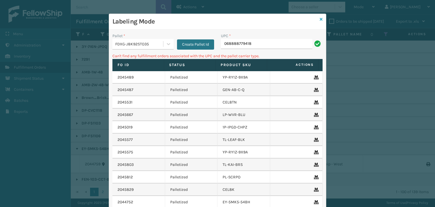
click at [320, 20] on icon at bounding box center [321, 19] width 3 height 4
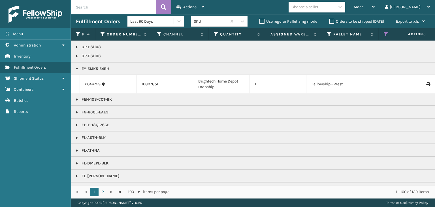
scroll to position [85, 0]
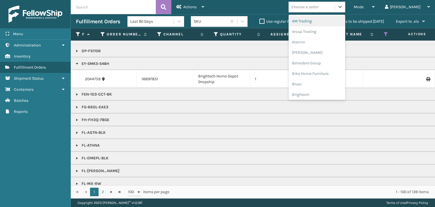
click at [318, 5] on div "Choose a seller" at bounding box center [305, 7] width 27 height 6
type input "LI"
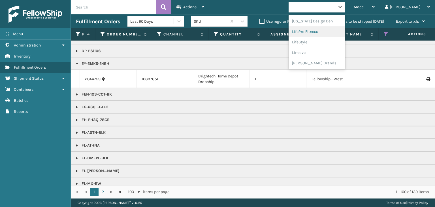
click at [340, 29] on div "LifePro Fitness" at bounding box center [317, 31] width 57 height 10
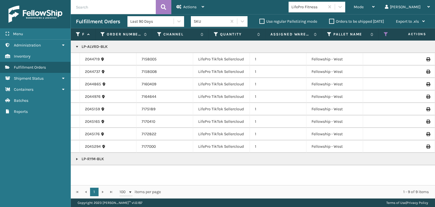
click at [75, 160] on td "LP-RYM-BLK" at bounding box center [437, 159] width 732 height 12
click at [76, 160] on link at bounding box center [77, 159] width 5 height 5
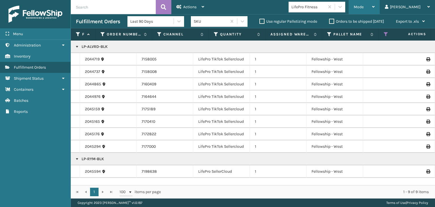
click at [364, 7] on span "Mode" at bounding box center [359, 7] width 10 height 5
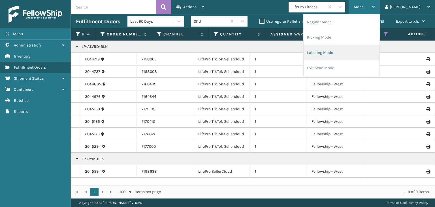
click at [359, 51] on li "Labeling Mode" at bounding box center [342, 52] width 76 height 15
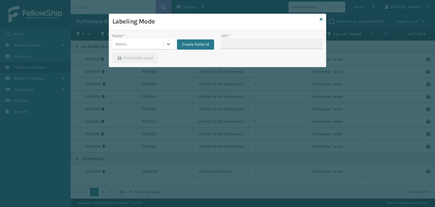
click at [147, 40] on div "Select..." at bounding box center [137, 43] width 51 height 9
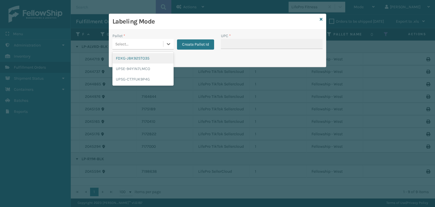
click at [142, 59] on div "FDXG-J8K92STO35" at bounding box center [142, 58] width 61 height 10
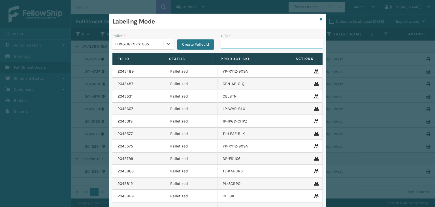
click at [236, 48] on input "UPC *" at bounding box center [272, 44] width 102 height 10
click at [317, 18] on div "Labeling Mode" at bounding box center [217, 22] width 217 height 16
click at [320, 19] on icon at bounding box center [321, 19] width 3 height 4
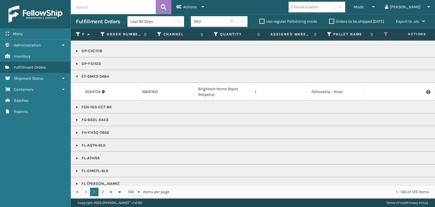
click at [96, 75] on p "EY-5MK5-54BH" at bounding box center [436, 77] width 721 height 6
drag, startPoint x: 388, startPoint y: 33, endPoint x: 385, endPoint y: 37, distance: 5.2
click at [388, 33] on icon at bounding box center [386, 34] width 5 height 5
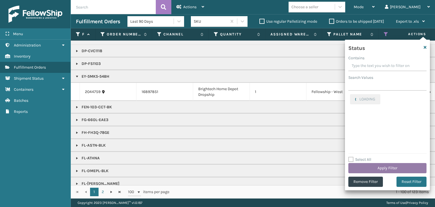
click at [385, 168] on button "Apply Filter" at bounding box center [388, 168] width 78 height 10
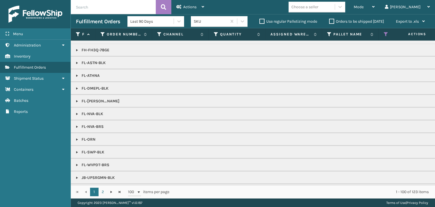
scroll to position [170, 0]
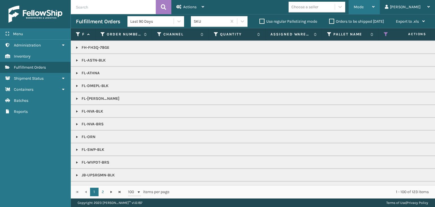
click at [375, 5] on div "Mode" at bounding box center [364, 7] width 21 height 14
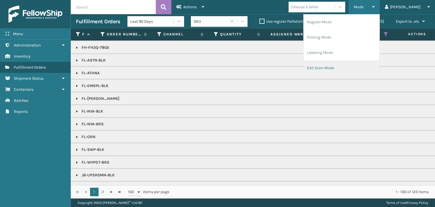
click at [368, 67] on li "Exit Scan Mode" at bounding box center [342, 67] width 76 height 15
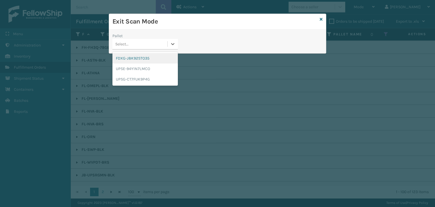
click at [131, 46] on div "Select..." at bounding box center [139, 43] width 55 height 9
click at [135, 57] on div "FDXG-J8K92STO35" at bounding box center [144, 58] width 65 height 10
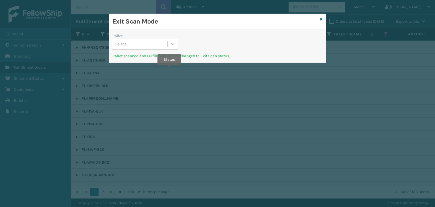
click at [324, 18] on div "Exit Scan Mode" at bounding box center [217, 22] width 217 height 16
click at [322, 18] on icon at bounding box center [321, 19] width 3 height 4
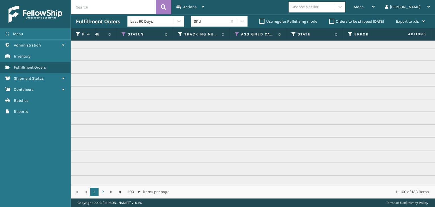
scroll to position [0, 266]
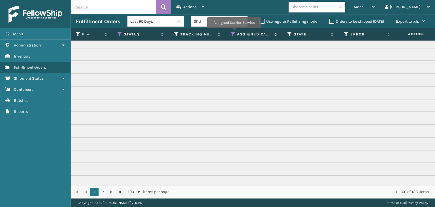
click at [234, 32] on icon at bounding box center [233, 34] width 5 height 5
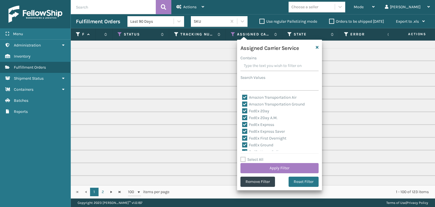
click at [255, 159] on label "Select All" at bounding box center [252, 159] width 23 height 5
click at [255, 157] on input "Select All" at bounding box center [283, 156] width 85 height 1
checkbox input "true"
click at [255, 159] on label "Select All" at bounding box center [252, 159] width 23 height 5
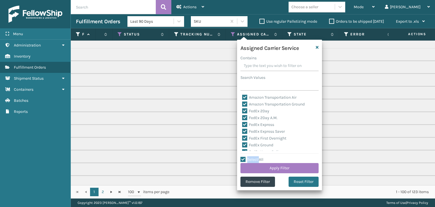
click at [255, 157] on input "Select All" at bounding box center [283, 156] width 85 height 1
checkbox input "false"
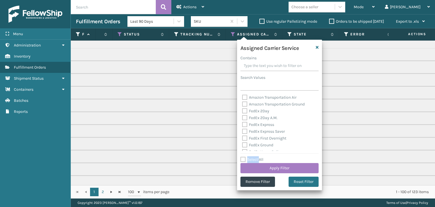
checkbox input "false"
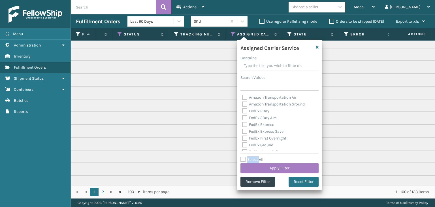
checkbox input "false"
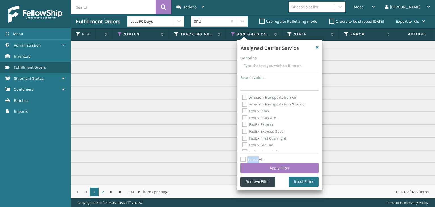
checkbox input "false"
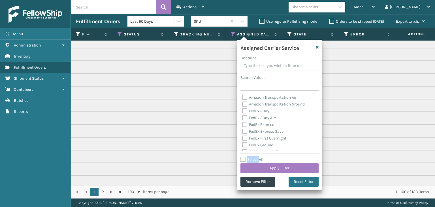
checkbox input "false"
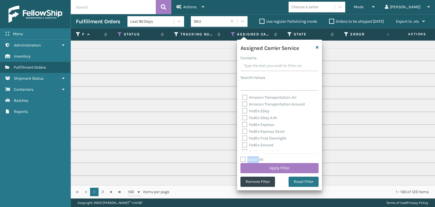
checkbox input "false"
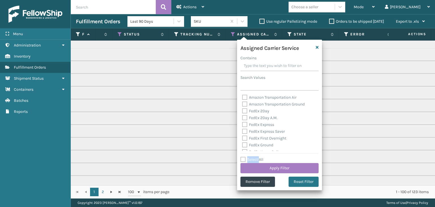
checkbox input "false"
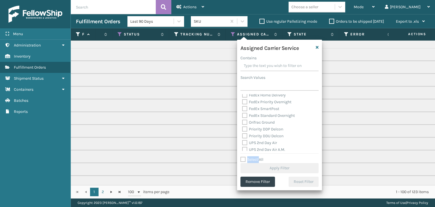
scroll to position [85, 0]
click at [259, 116] on label "UPS 2nd Day Air" at bounding box center [259, 114] width 35 height 5
click at [243, 115] on input "UPS 2nd Day Air" at bounding box center [242, 113] width 0 height 4
checkbox input "true"
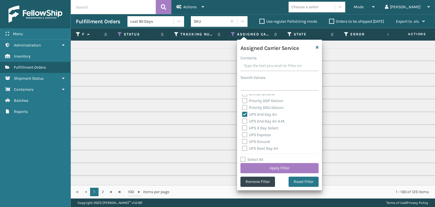
click at [261, 120] on label "UPS 2nd Day Air A.M." at bounding box center [263, 121] width 43 height 5
click at [243, 120] on input "UPS 2nd Day Air A.M." at bounding box center [242, 120] width 0 height 4
checkbox input "true"
drag, startPoint x: 261, startPoint y: 126, endPoint x: 261, endPoint y: 134, distance: 7.7
click at [261, 128] on label "UPS 3 Day Select" at bounding box center [260, 128] width 36 height 5
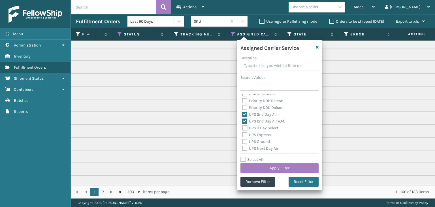
click at [243, 128] on input "UPS 3 Day Select" at bounding box center [242, 127] width 0 height 4
checkbox input "true"
drag, startPoint x: 261, startPoint y: 134, endPoint x: 262, endPoint y: 139, distance: 5.4
click at [262, 136] on label "UPS Express" at bounding box center [256, 134] width 29 height 5
click at [243, 135] on input "UPS Express" at bounding box center [242, 133] width 0 height 4
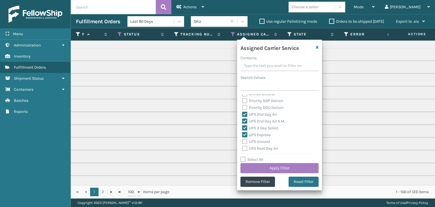
checkbox input "true"
drag, startPoint x: 260, startPoint y: 141, endPoint x: 261, endPoint y: 148, distance: 7.4
click at [261, 144] on div "UPS Ground" at bounding box center [279, 141] width 75 height 7
drag, startPoint x: 261, startPoint y: 148, endPoint x: 261, endPoint y: 141, distance: 7.1
click at [262, 148] on label "UPS Next Day Air" at bounding box center [260, 148] width 36 height 5
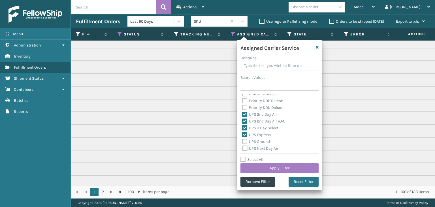
click at [243, 148] on input "UPS Next Day Air" at bounding box center [242, 147] width 0 height 4
checkbox input "true"
click at [259, 144] on div "UPS Ground" at bounding box center [279, 141] width 75 height 7
drag, startPoint x: 259, startPoint y: 142, endPoint x: 260, endPoint y: 136, distance: 6.0
click at [260, 142] on label "UPS Ground" at bounding box center [256, 141] width 28 height 5
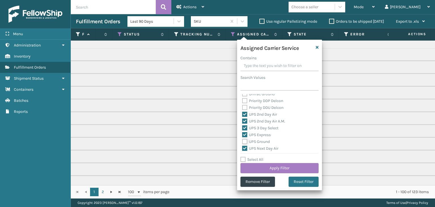
click at [243, 142] on input "UPS Ground" at bounding box center [242, 140] width 0 height 4
checkbox input "true"
drag, startPoint x: 258, startPoint y: 125, endPoint x: 261, endPoint y: 129, distance: 5.2
click at [258, 125] on label "UPS Next Day Air Early" at bounding box center [265, 126] width 46 height 5
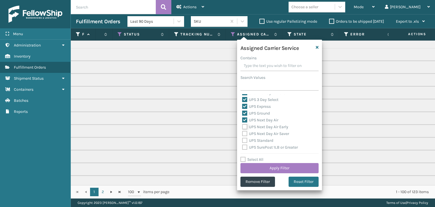
click at [243, 125] on input "UPS Next Day Air Early" at bounding box center [242, 126] width 0 height 4
checkbox input "true"
drag, startPoint x: 261, startPoint y: 130, endPoint x: 262, endPoint y: 134, distance: 4.0
click at [261, 130] on div "Amazon Transportation Air Amazon Transportation Ground FedEx 2Day FedEx 2Day A.…" at bounding box center [280, 122] width 78 height 57
click at [260, 132] on label "UPS Next Day Air Saver" at bounding box center [265, 133] width 47 height 5
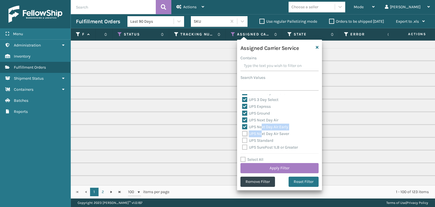
click at [243, 132] on input "UPS Next Day Air Saver" at bounding box center [242, 132] width 0 height 4
checkbox input "true"
click at [263, 139] on label "UPS Standard" at bounding box center [257, 140] width 31 height 5
click at [243, 139] on input "UPS Standard" at bounding box center [242, 139] width 0 height 4
checkbox input "true"
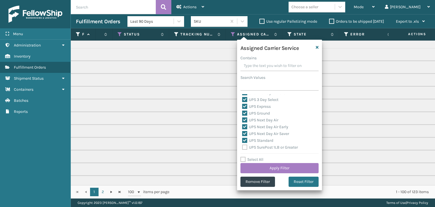
click at [263, 146] on label "UPS SurePost 1LB or Greater" at bounding box center [270, 147] width 56 height 5
click at [243, 146] on input "UPS SurePost 1LB or Greater" at bounding box center [242, 146] width 0 height 4
checkbox input "true"
click at [264, 128] on label "USPS First Class Mail" at bounding box center [264, 125] width 44 height 5
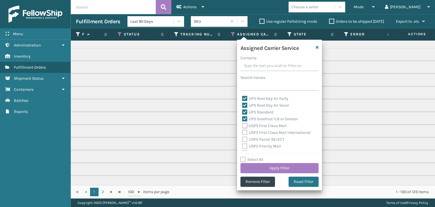
click at [243, 126] on input "USPS First Class Mail" at bounding box center [242, 124] width 0 height 4
checkbox input "true"
click at [282, 169] on button "Apply Filter" at bounding box center [280, 168] width 78 height 10
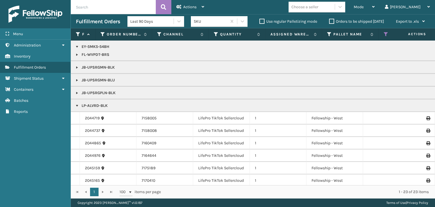
scroll to position [0, 0]
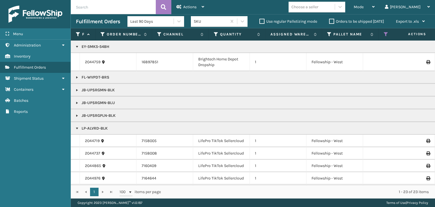
click at [319, 10] on div "Choose a seller" at bounding box center [312, 6] width 46 height 9
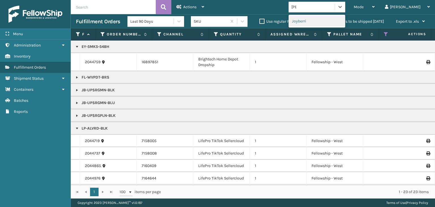
type input "JOY"
click at [323, 18] on div "Joyberri" at bounding box center [317, 21] width 57 height 10
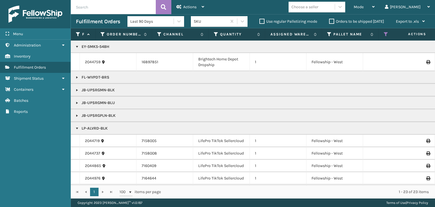
click at [96, 77] on p "FL-WVPDT-BRS" at bounding box center [436, 78] width 721 height 6
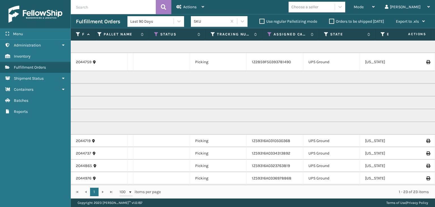
scroll to position [0, 231]
click at [269, 34] on icon at bounding box center [269, 34] width 5 height 5
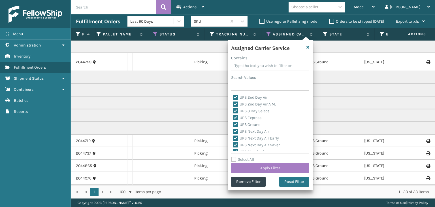
click at [252, 158] on label "Select All" at bounding box center [242, 159] width 23 height 5
click at [252, 157] on input "Select All" at bounding box center [273, 156] width 85 height 1
checkbox input "true"
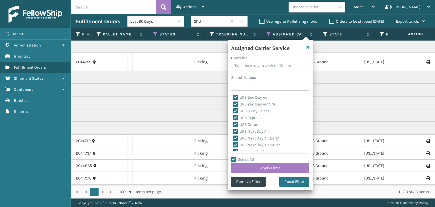
checkbox input "true"
click at [241, 140] on label "LTL" at bounding box center [239, 140] width 12 height 5
click at [233, 140] on input "LTL" at bounding box center [233, 139] width 0 height 4
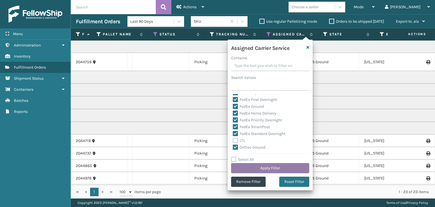
click at [270, 167] on button "Apply Filter" at bounding box center [270, 168] width 78 height 10
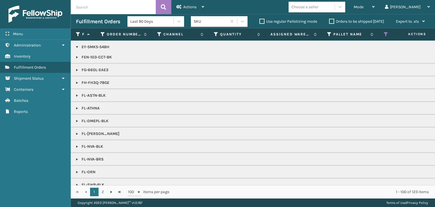
scroll to position [142, 0]
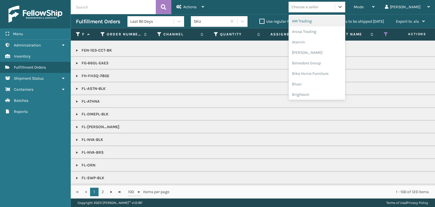
click at [318, 2] on div "Choose a seller" at bounding box center [317, 7] width 57 height 11
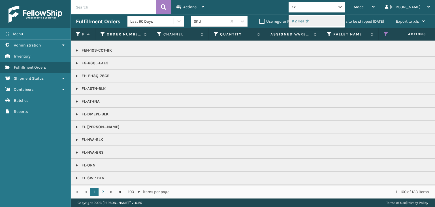
click at [328, 21] on div "K2 Health" at bounding box center [317, 21] width 57 height 10
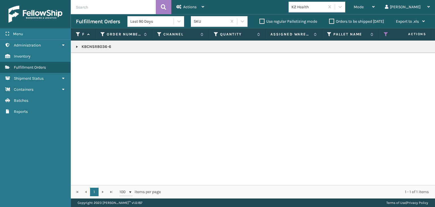
click at [78, 47] on link at bounding box center [77, 46] width 5 height 5
click at [93, 58] on link "2045420" at bounding box center [93, 59] width 16 height 6
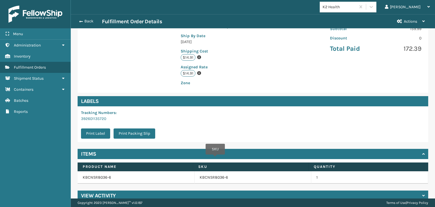
scroll to position [134, 0]
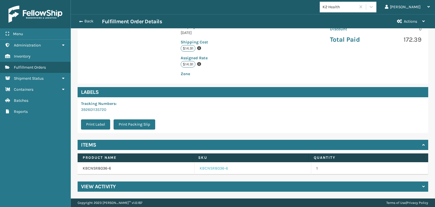
click at [212, 170] on link "KBCNSR8036-6" at bounding box center [214, 168] width 28 height 6
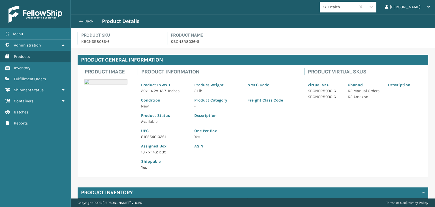
click at [150, 136] on p "816554010361" at bounding box center [164, 137] width 46 height 6
click at [84, 23] on button "Back" at bounding box center [89, 21] width 26 height 5
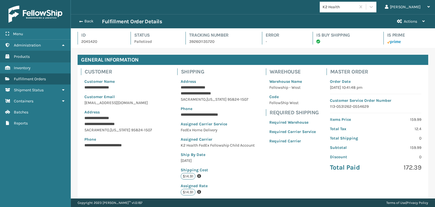
scroll to position [14, 364]
click at [87, 23] on button "Back" at bounding box center [89, 21] width 26 height 5
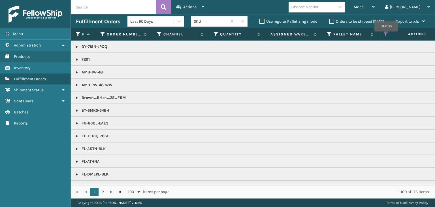
click at [386, 35] on icon at bounding box center [386, 34] width 5 height 5
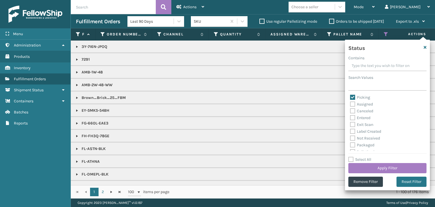
click at [368, 160] on label "Select All" at bounding box center [360, 159] width 23 height 5
click at [374, 168] on button "Apply Filter" at bounding box center [388, 168] width 78 height 10
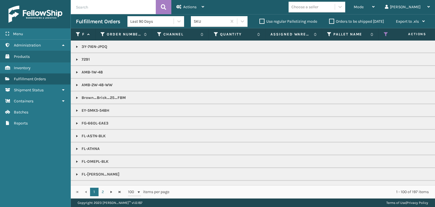
click at [318, 6] on div "Choose a seller" at bounding box center [305, 7] width 27 height 6
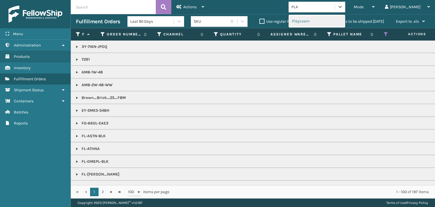
click at [329, 23] on div "PlayLearn" at bounding box center [317, 21] width 57 height 10
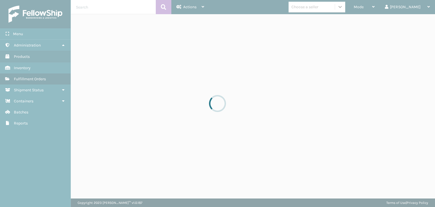
click at [335, 9] on div at bounding box center [217, 103] width 435 height 207
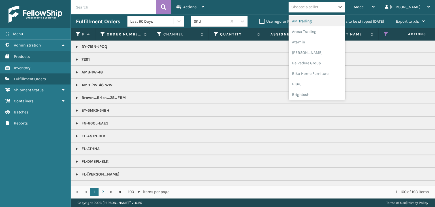
click at [318, 9] on div "Choose a seller" at bounding box center [305, 7] width 27 height 6
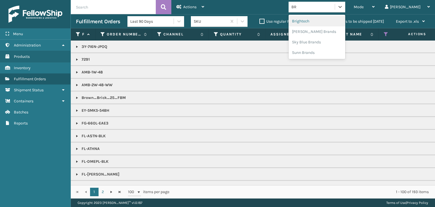
click at [325, 23] on div "Brightech" at bounding box center [317, 21] width 57 height 10
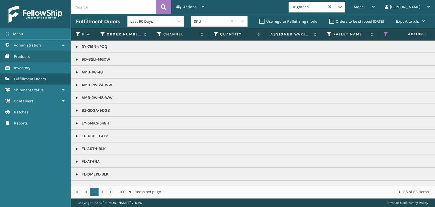
scroll to position [28, 0]
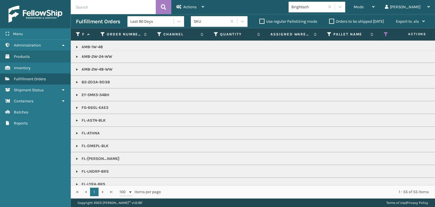
click at [78, 107] on link at bounding box center [77, 107] width 5 height 5
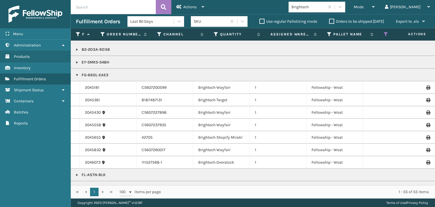
scroll to position [85, 0]
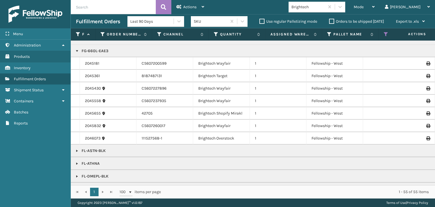
click at [384, 36] on icon at bounding box center [386, 34] width 5 height 5
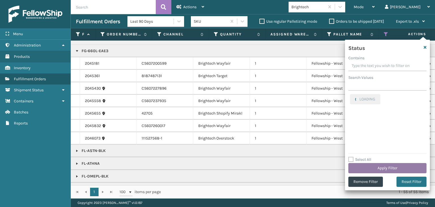
click at [376, 168] on button "Apply Filter" at bounding box center [388, 168] width 78 height 10
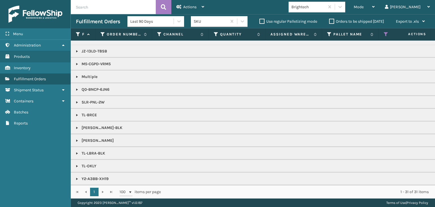
scroll to position [202, 0]
click at [78, 151] on link at bounding box center [77, 153] width 5 height 5
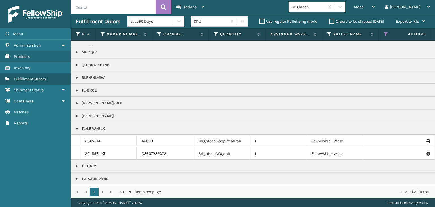
scroll to position [232, 0]
click at [77, 114] on link at bounding box center [77, 116] width 5 height 5
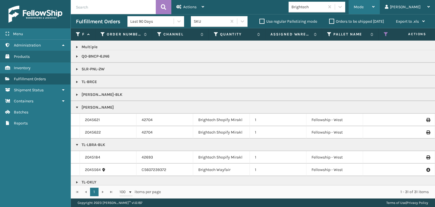
click at [364, 8] on span "Mode" at bounding box center [359, 7] width 10 height 5
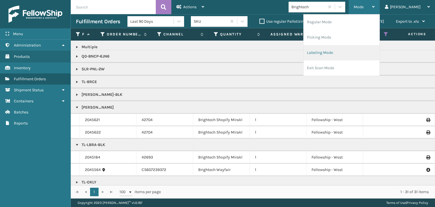
click at [342, 56] on li "Labeling Mode" at bounding box center [342, 52] width 76 height 15
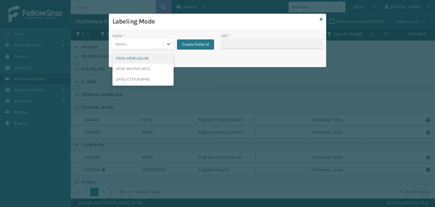
click at [139, 42] on div "Select..." at bounding box center [137, 43] width 51 height 9
click at [127, 61] on div "FDXG-HE9CL6JL9C" at bounding box center [142, 58] width 61 height 10
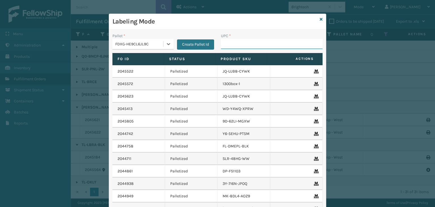
click at [230, 45] on input "UPC *" at bounding box center [272, 44] width 102 height 10
click at [320, 18] on icon at bounding box center [321, 19] width 3 height 4
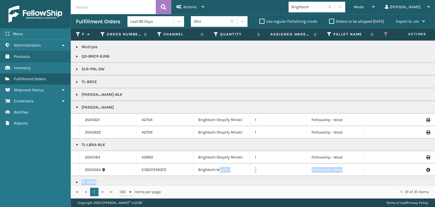
scroll to position [257, 0]
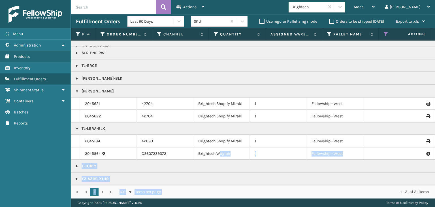
drag, startPoint x: 220, startPoint y: 180, endPoint x: 300, endPoint y: 186, distance: 81.0
click at [311, 186] on div "Fulfillment Order Id Order Number Channel Quantity Assigned Warehouse Pallet Na…" at bounding box center [253, 113] width 364 height 170
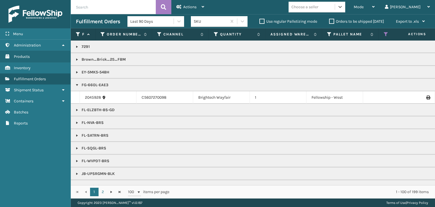
scroll to position [170, 0]
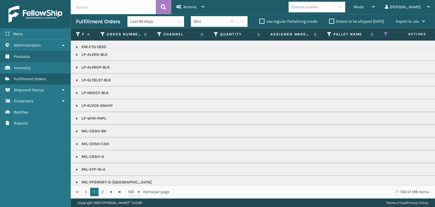
click at [435, 20] on div "Fulfillment Orders Last 90 Days SKU Use regular Palletizing mode Orders to be s…" at bounding box center [253, 21] width 364 height 14
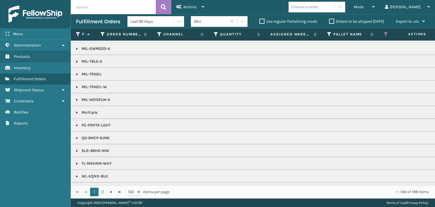
scroll to position [367, 0]
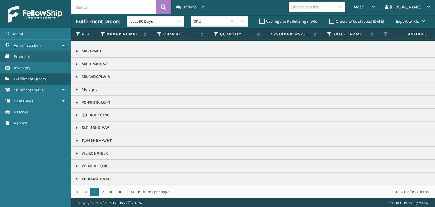
click at [335, 7] on div "Choose a seller" at bounding box center [312, 6] width 46 height 9
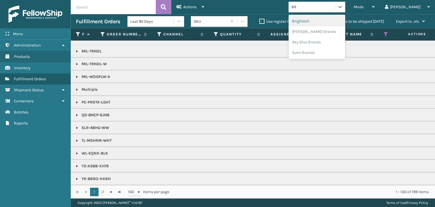
click at [340, 18] on div "Brightech" at bounding box center [317, 21] width 57 height 10
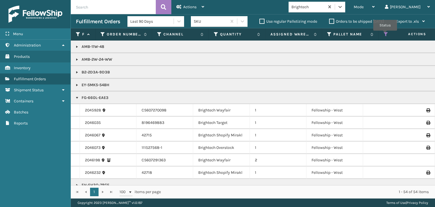
click at [386, 35] on icon at bounding box center [386, 34] width 5 height 5
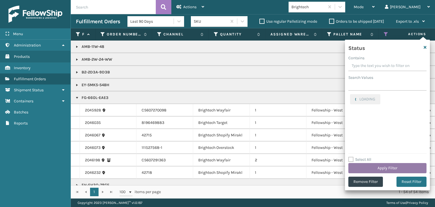
click at [381, 163] on button "Apply Filter" at bounding box center [388, 168] width 78 height 10
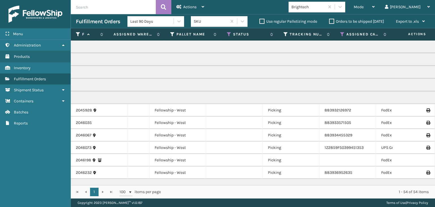
scroll to position [0, 205]
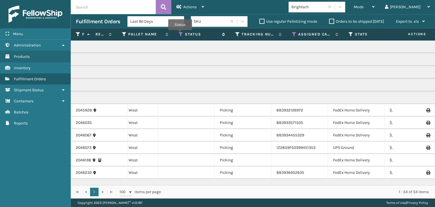
click at [180, 34] on icon at bounding box center [181, 34] width 5 height 5
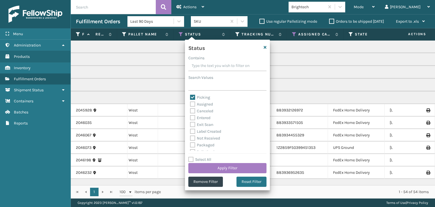
click at [208, 159] on label "Select All" at bounding box center [199, 159] width 23 height 5
click at [208, 157] on input "Select All" at bounding box center [230, 156] width 85 height 1
click at [208, 159] on label "Select All" at bounding box center [199, 159] width 23 height 5
click at [208, 157] on input "Select All" at bounding box center [230, 156] width 85 height 1
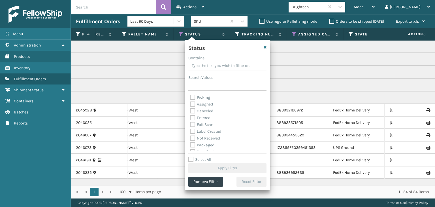
click at [201, 98] on label "Picking" at bounding box center [200, 97] width 20 height 5
click at [190, 98] on input "Picking" at bounding box center [190, 96] width 0 height 4
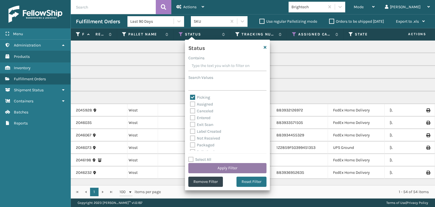
click at [234, 166] on button "Apply Filter" at bounding box center [227, 168] width 78 height 10
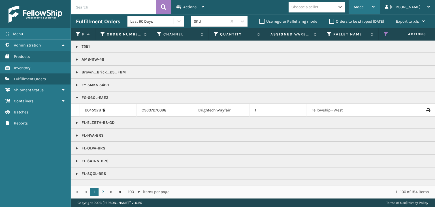
click at [364, 7] on span "Mode" at bounding box center [359, 7] width 10 height 5
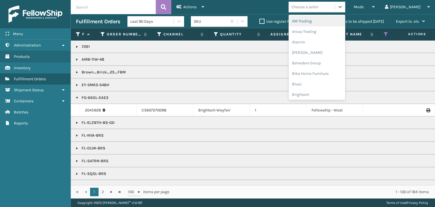
click at [318, 7] on div "Choose a seller" at bounding box center [305, 7] width 27 height 6
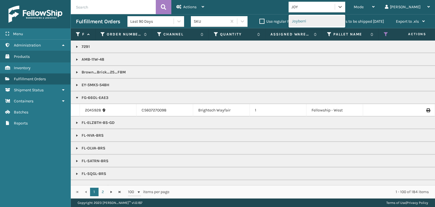
click at [319, 24] on div "Joyberri" at bounding box center [317, 21] width 57 height 10
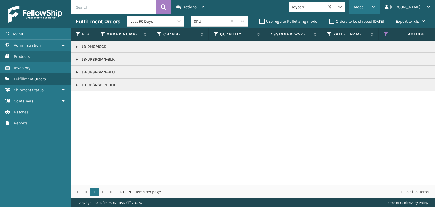
drag, startPoint x: 385, startPoint y: 6, endPoint x: 368, endPoint y: 18, distance: 19.9
click at [375, 6] on div "Mode" at bounding box center [364, 7] width 21 height 14
click at [81, 81] on td "JB-UPSRGPLN-BLK" at bounding box center [437, 84] width 732 height 13
click at [373, 11] on div "Mode Regular Mode Picking Mode Labeling Mode Exit Scan Mode" at bounding box center [364, 7] width 31 height 14
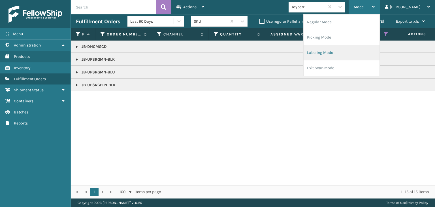
click at [362, 52] on li "Labeling Mode" at bounding box center [342, 52] width 76 height 15
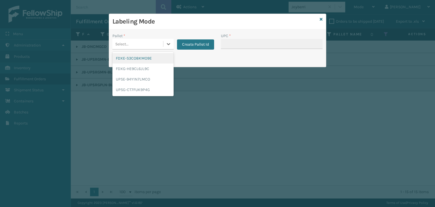
click at [115, 41] on div "Select..." at bounding box center [137, 43] width 51 height 9
click at [141, 92] on div "UPSG-CT7FUK9P4G" at bounding box center [142, 89] width 61 height 10
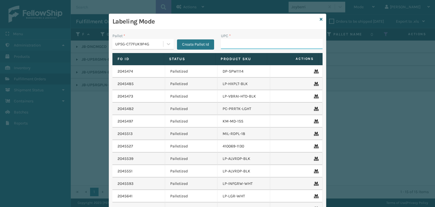
click at [236, 44] on input "UPC *" at bounding box center [272, 44] width 102 height 10
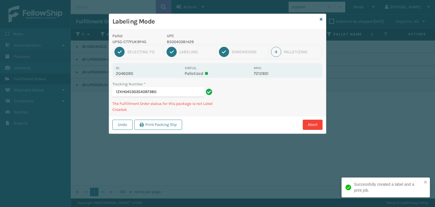
click at [185, 40] on p "850040381429" at bounding box center [209, 42] width 84 height 6
click at [185, 41] on p "850040381429" at bounding box center [209, 42] width 84 height 6
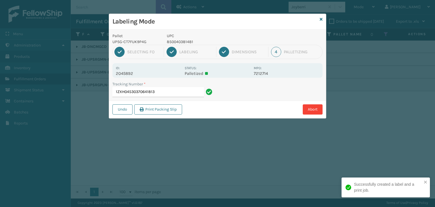
click at [189, 42] on p "850040381481" at bounding box center [209, 42] width 84 height 6
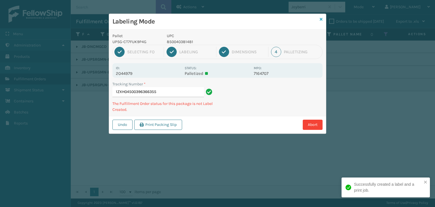
click at [322, 17] on icon at bounding box center [321, 19] width 3 height 4
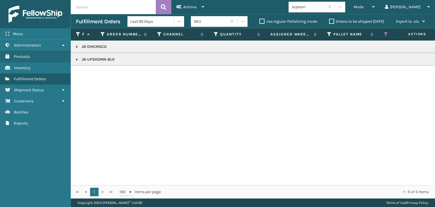
drag, startPoint x: 78, startPoint y: 59, endPoint x: 75, endPoint y: 55, distance: 5.3
click at [78, 59] on link at bounding box center [77, 59] width 5 height 5
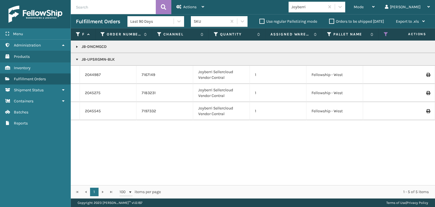
click at [77, 45] on link at bounding box center [77, 46] width 5 height 5
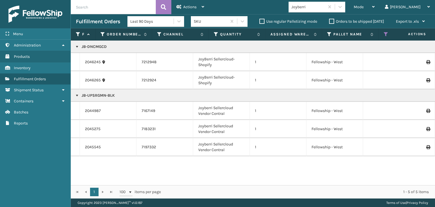
click at [95, 94] on p "JB-UPSRGMN-BLK" at bounding box center [436, 96] width 721 height 6
click at [96, 93] on p "JB-UPSRGMN-BLK" at bounding box center [436, 96] width 721 height 6
click at [93, 94] on p "JB-UPSRGMN-BLK" at bounding box center [436, 96] width 721 height 6
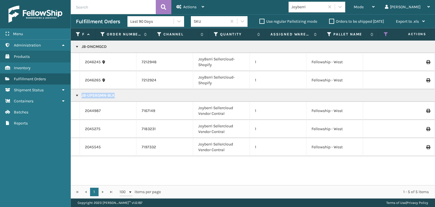
click at [93, 94] on p "JB-UPSRGMN-BLK" at bounding box center [436, 96] width 721 height 6
click at [375, 5] on div "Mode" at bounding box center [364, 7] width 21 height 14
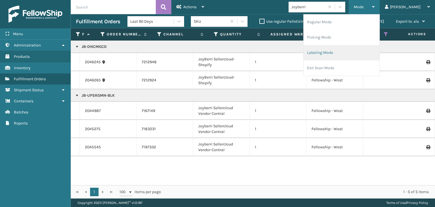
click at [363, 52] on li "Labeling Mode" at bounding box center [342, 52] width 76 height 15
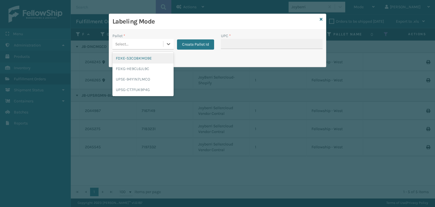
click at [130, 46] on div "Select..." at bounding box center [137, 43] width 51 height 9
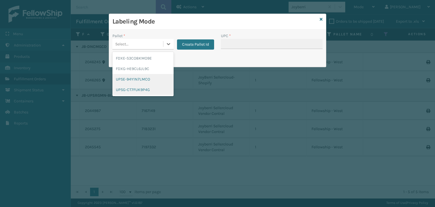
click at [140, 85] on div "UPSG-CT7FUK9P4G" at bounding box center [142, 89] width 61 height 10
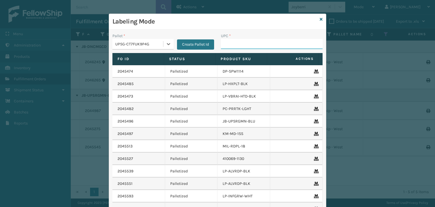
drag, startPoint x: 236, startPoint y: 47, endPoint x: 229, endPoint y: 57, distance: 12.3
click at [236, 47] on input "UPC *" at bounding box center [272, 44] width 102 height 10
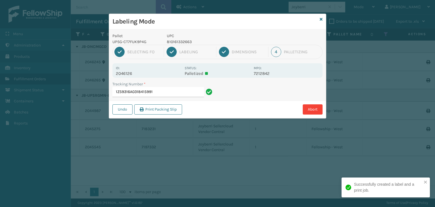
click at [180, 40] on p "810161332663" at bounding box center [209, 42] width 84 height 6
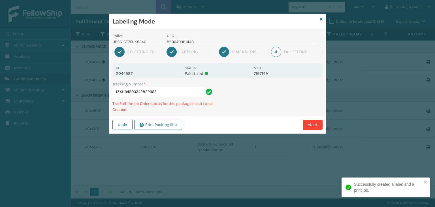
click at [185, 42] on p "850040381443" at bounding box center [209, 42] width 84 height 6
drag, startPoint x: 186, startPoint y: 41, endPoint x: 190, endPoint y: 56, distance: 15.0
click at [189, 53] on div "Pallet UPSG-CT7FUK9P4G UPC 850040381443 1 Selecting FO 2 Labeling 3 Dimensions …" at bounding box center [217, 81] width 217 height 104
click at [192, 66] on label "Status:" at bounding box center [191, 68] width 12 height 4
click at [187, 39] on p "850040381443" at bounding box center [209, 42] width 84 height 6
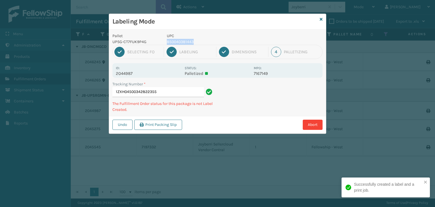
click at [187, 39] on p "850040381443" at bounding box center [209, 42] width 84 height 6
